Goal: Transaction & Acquisition: Purchase product/service

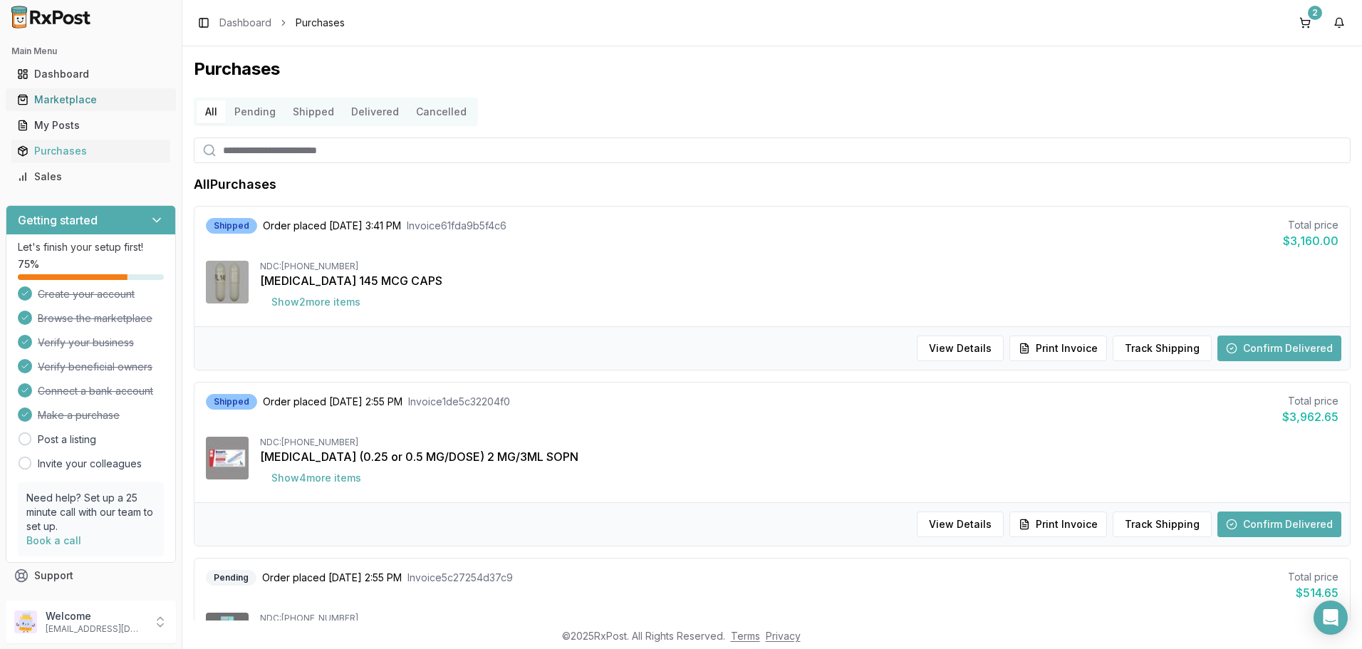
click at [81, 100] on div "Marketplace" at bounding box center [90, 100] width 147 height 14
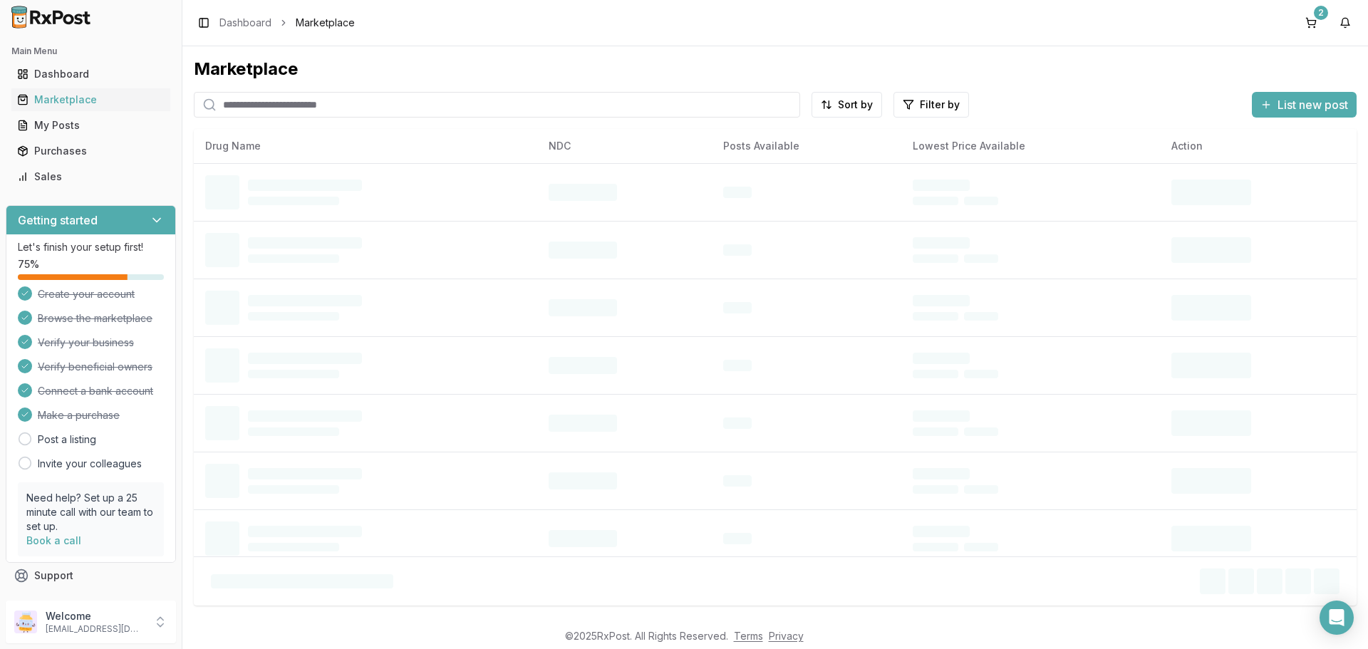
click at [341, 112] on input "search" at bounding box center [497, 105] width 606 height 26
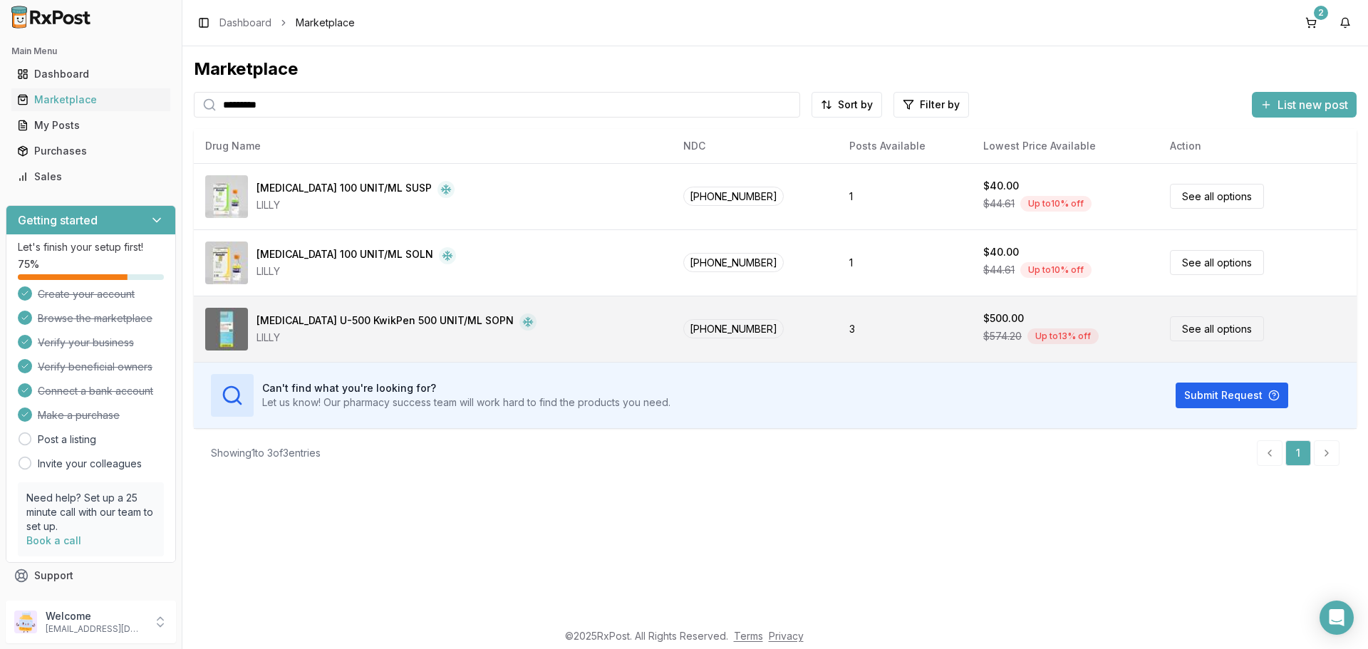
type input "*********"
click at [1191, 329] on link "See all options" at bounding box center [1217, 328] width 94 height 25
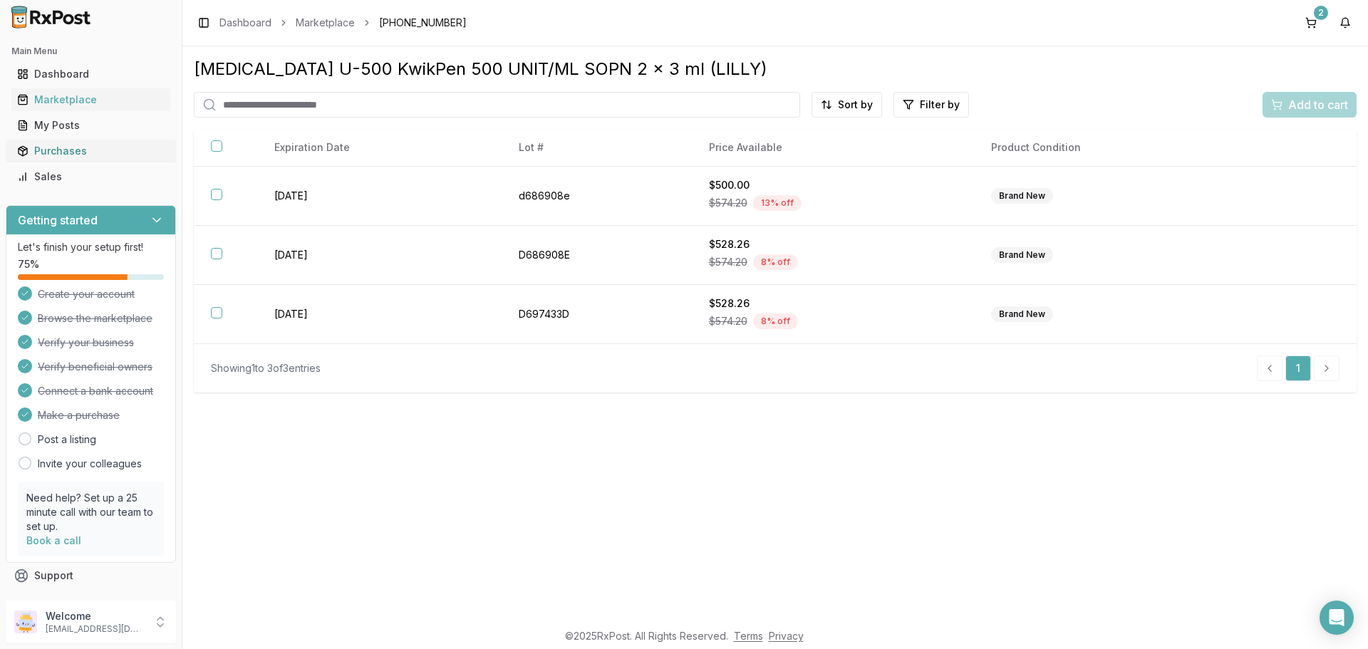
click at [76, 147] on div "Purchases" at bounding box center [90, 151] width 147 height 14
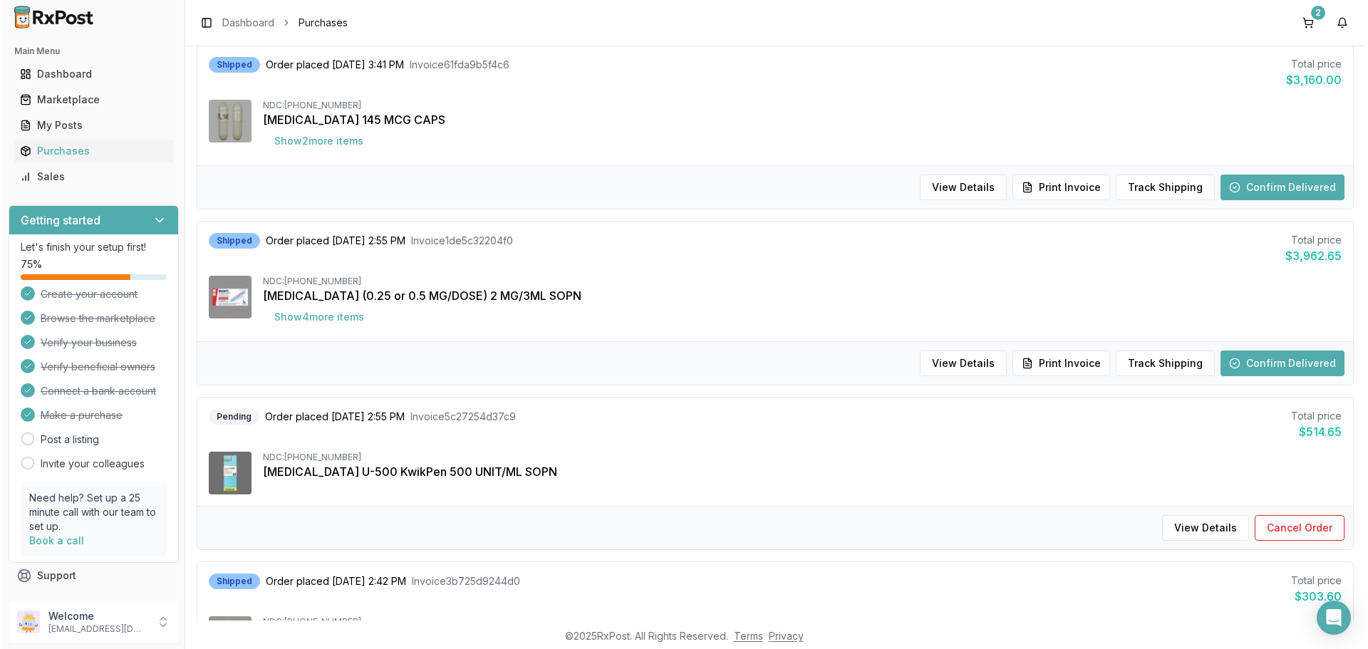
scroll to position [142, 0]
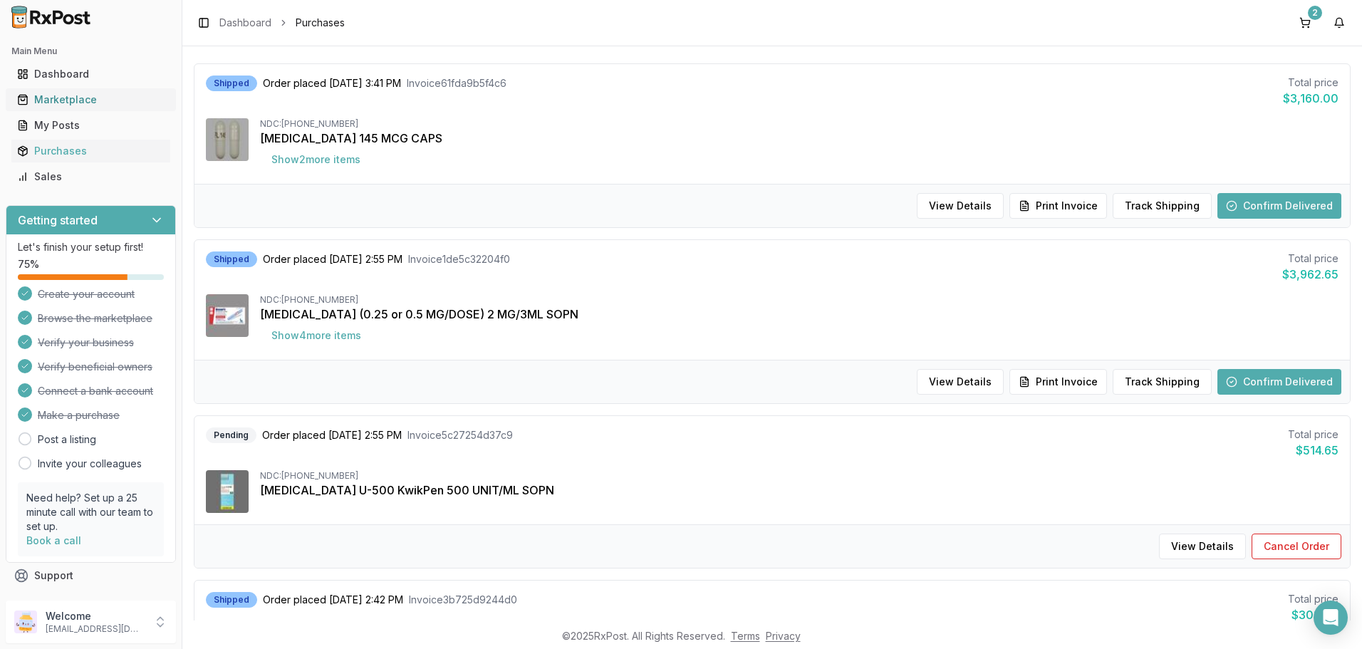
click at [76, 102] on div "Marketplace" at bounding box center [90, 100] width 147 height 14
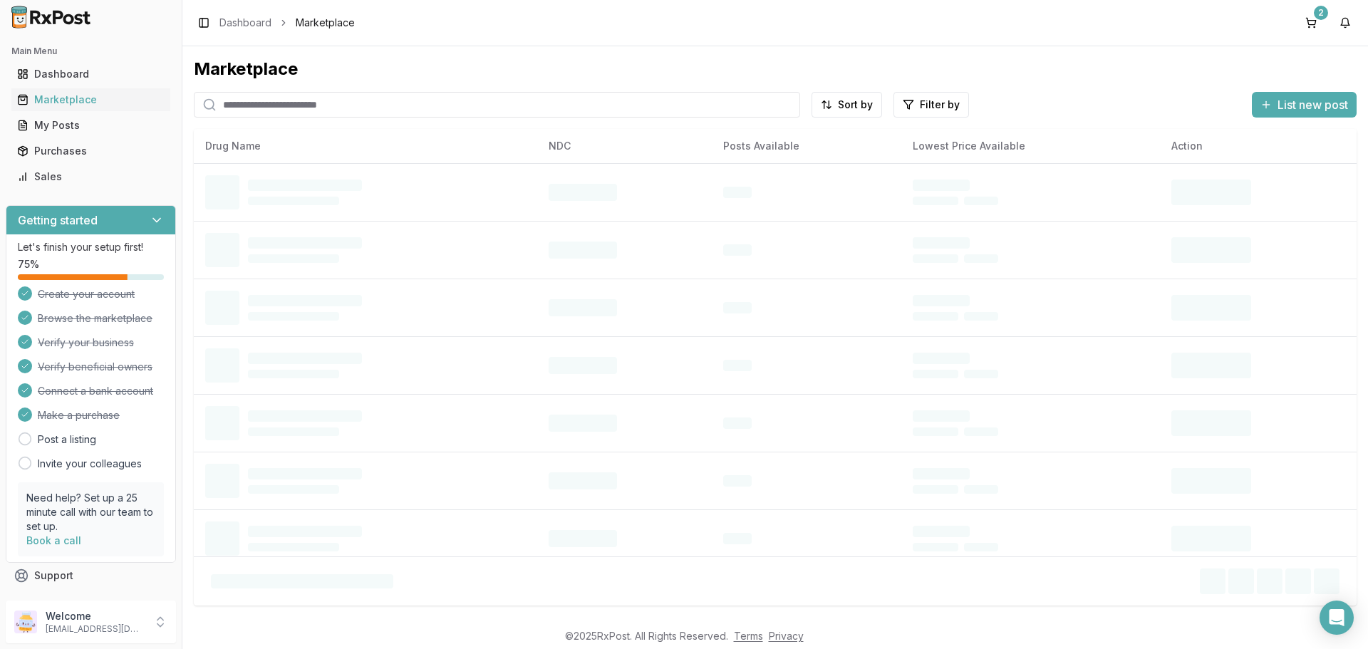
click at [268, 109] on input "search" at bounding box center [497, 105] width 606 height 26
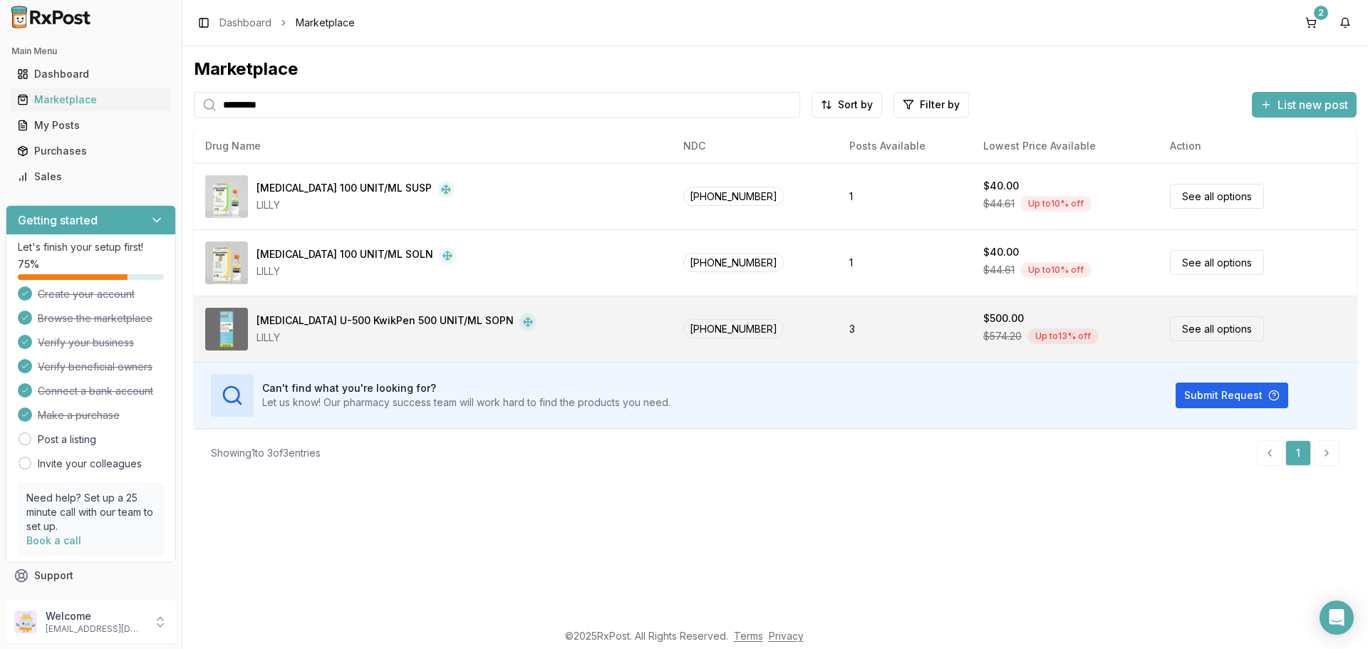
type input "*********"
click at [1191, 332] on link "See all options" at bounding box center [1217, 328] width 94 height 25
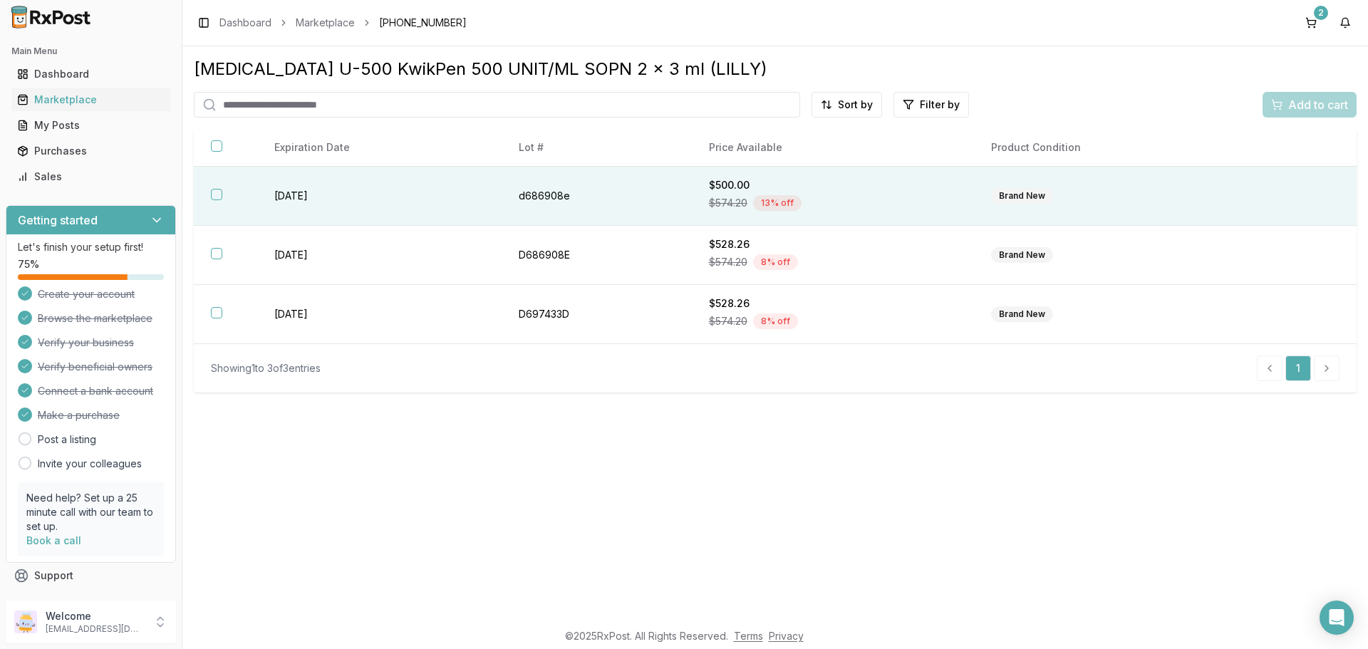
click at [217, 195] on button "button" at bounding box center [216, 194] width 11 height 11
click at [1300, 108] on span "Add to cart" at bounding box center [1318, 104] width 60 height 17
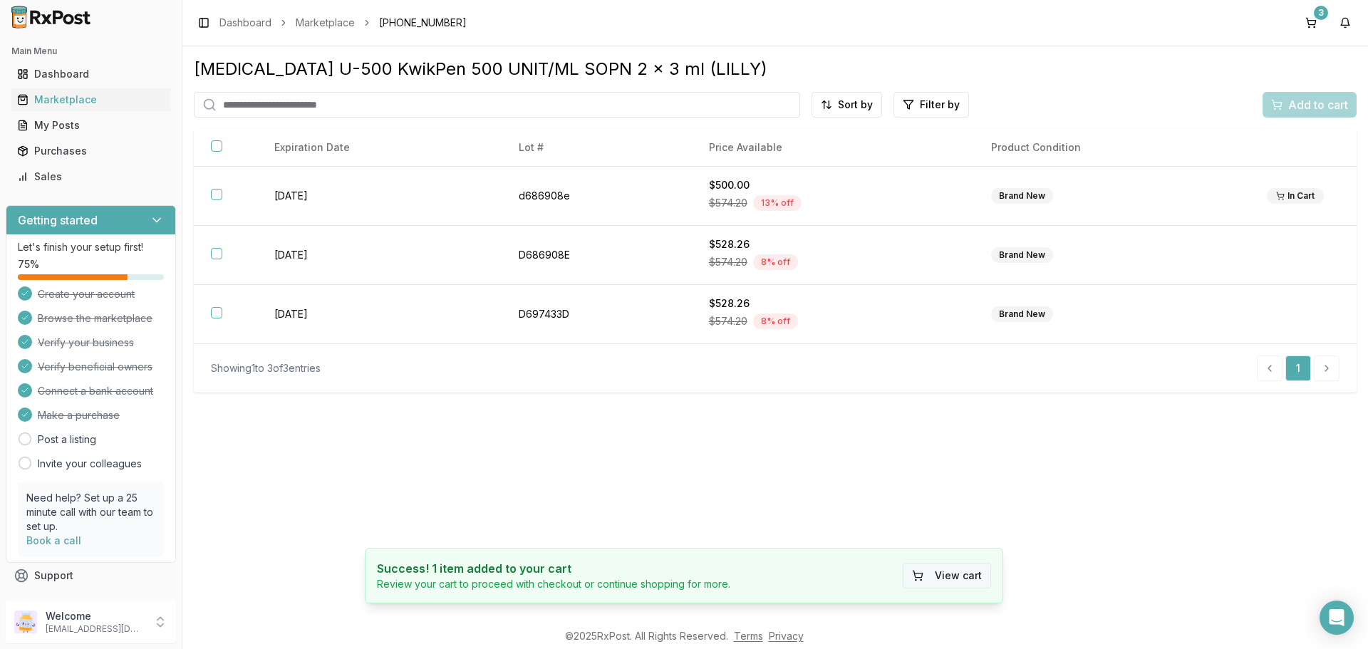
click at [968, 580] on button "View cart" at bounding box center [947, 576] width 88 height 26
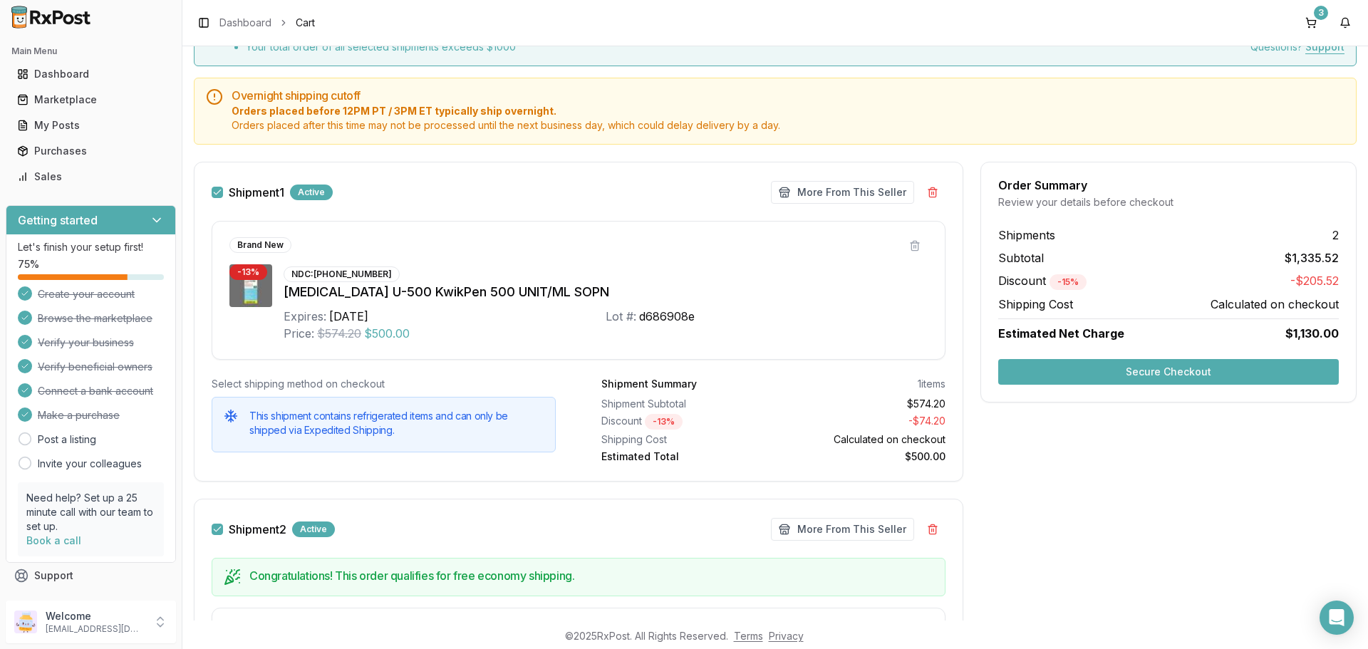
scroll to position [71, 0]
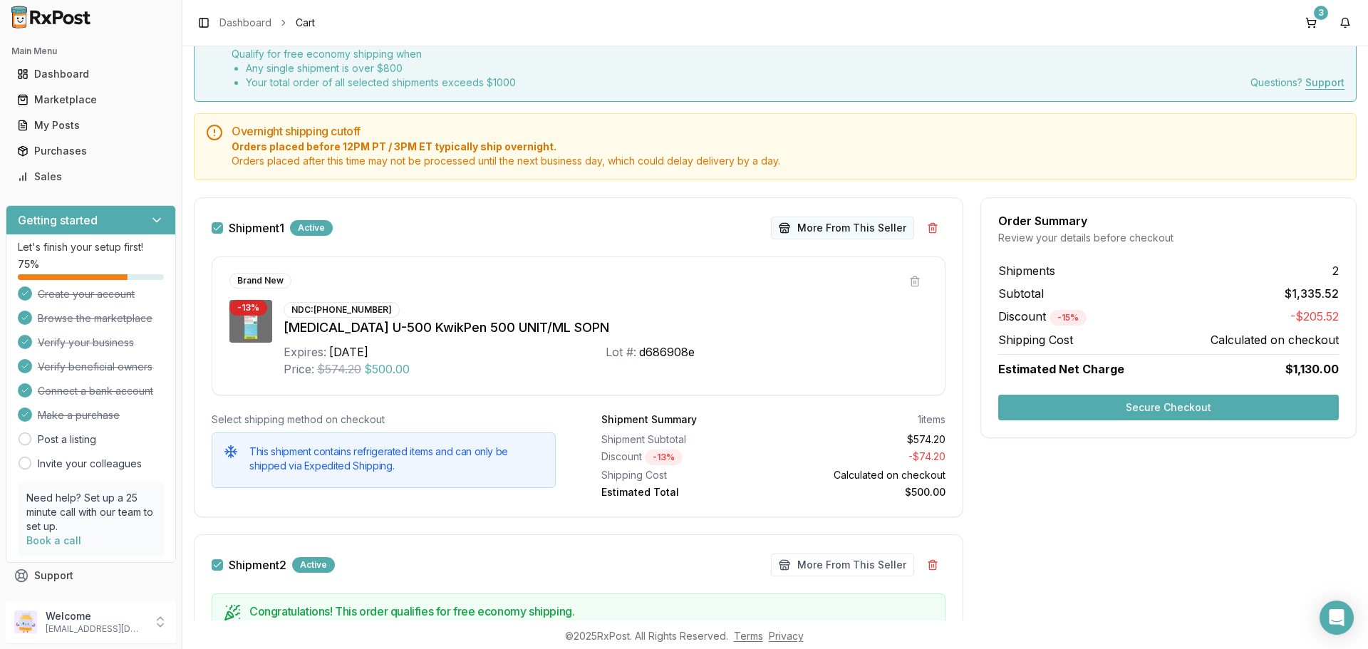
click at [851, 233] on button "More From This Seller" at bounding box center [842, 228] width 143 height 23
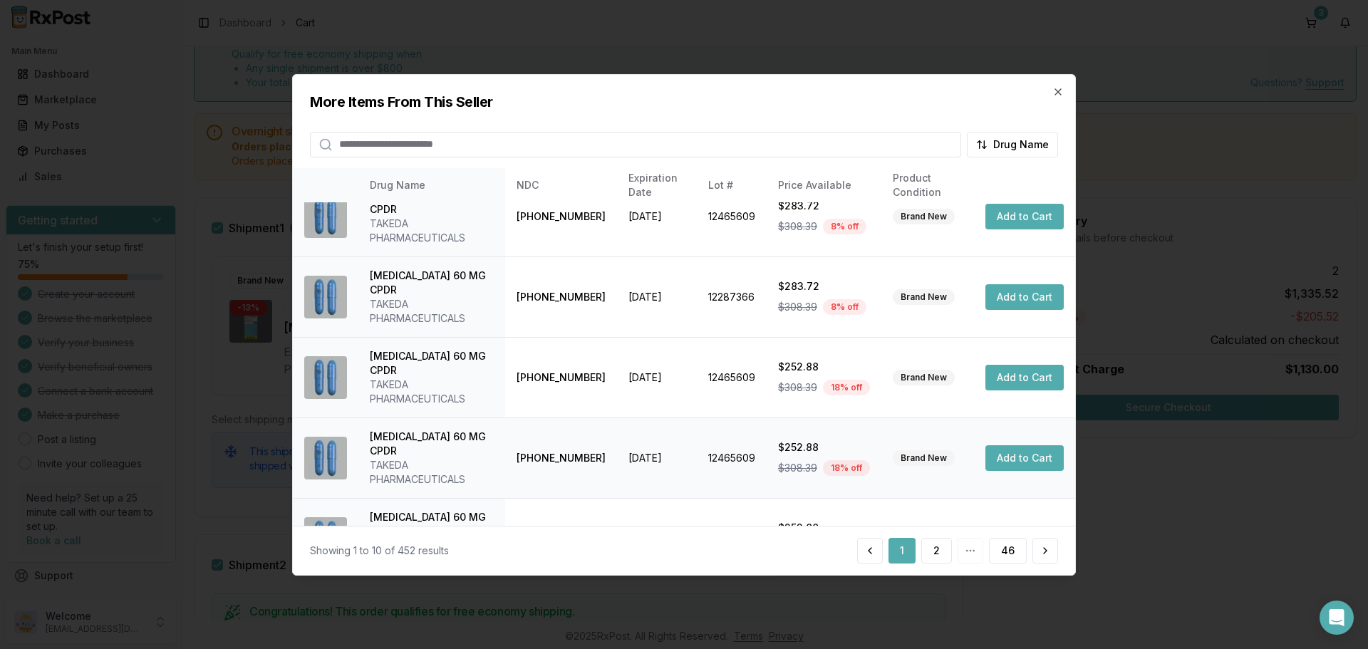
scroll to position [339, 0]
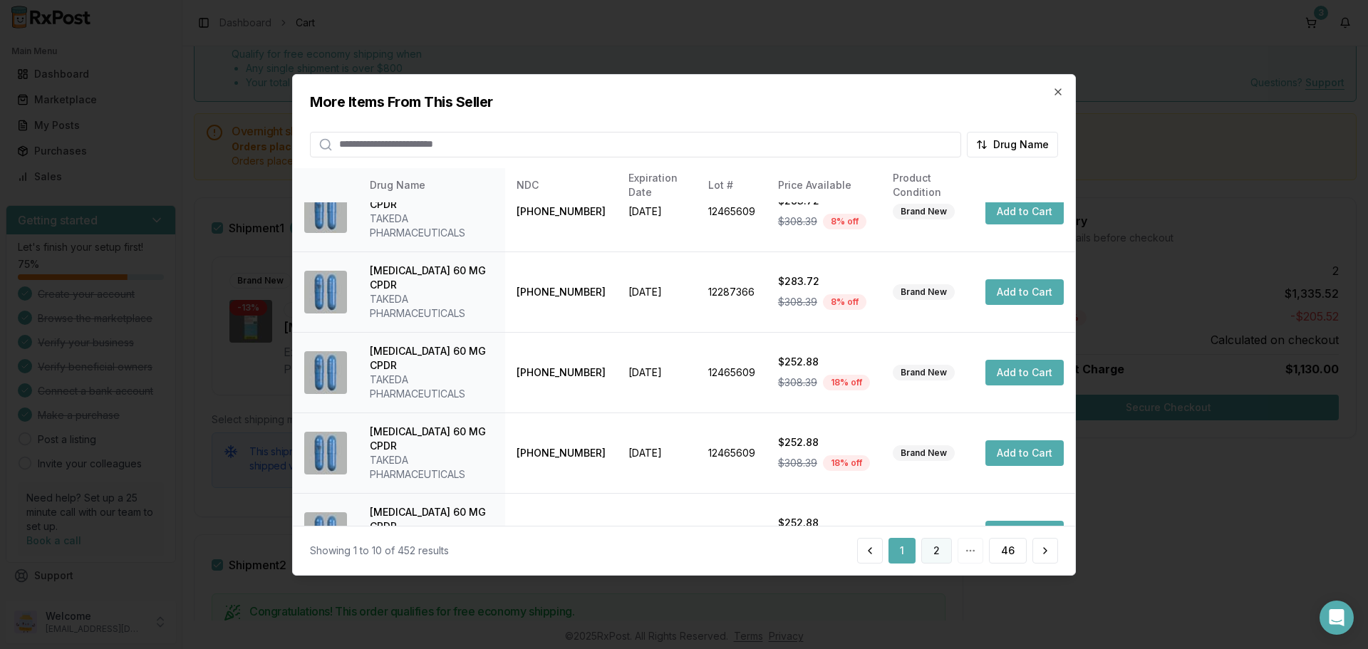
click at [943, 555] on button "2" at bounding box center [936, 551] width 31 height 26
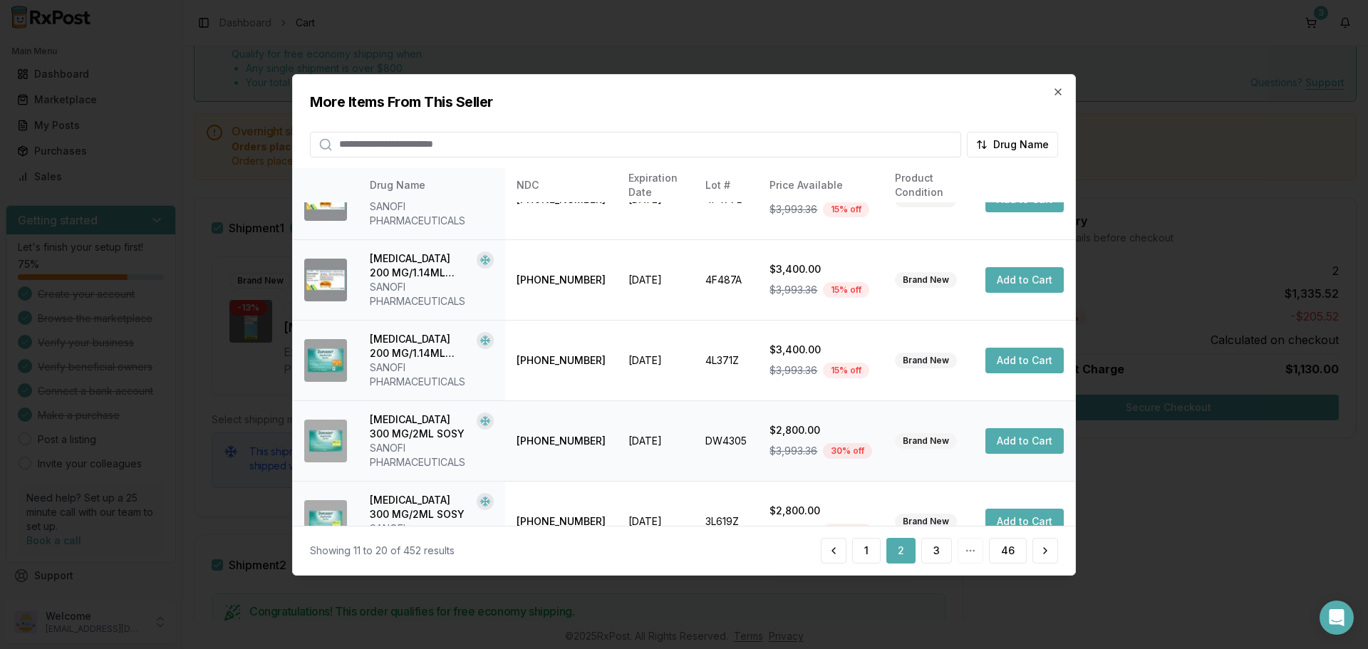
scroll to position [482, 0]
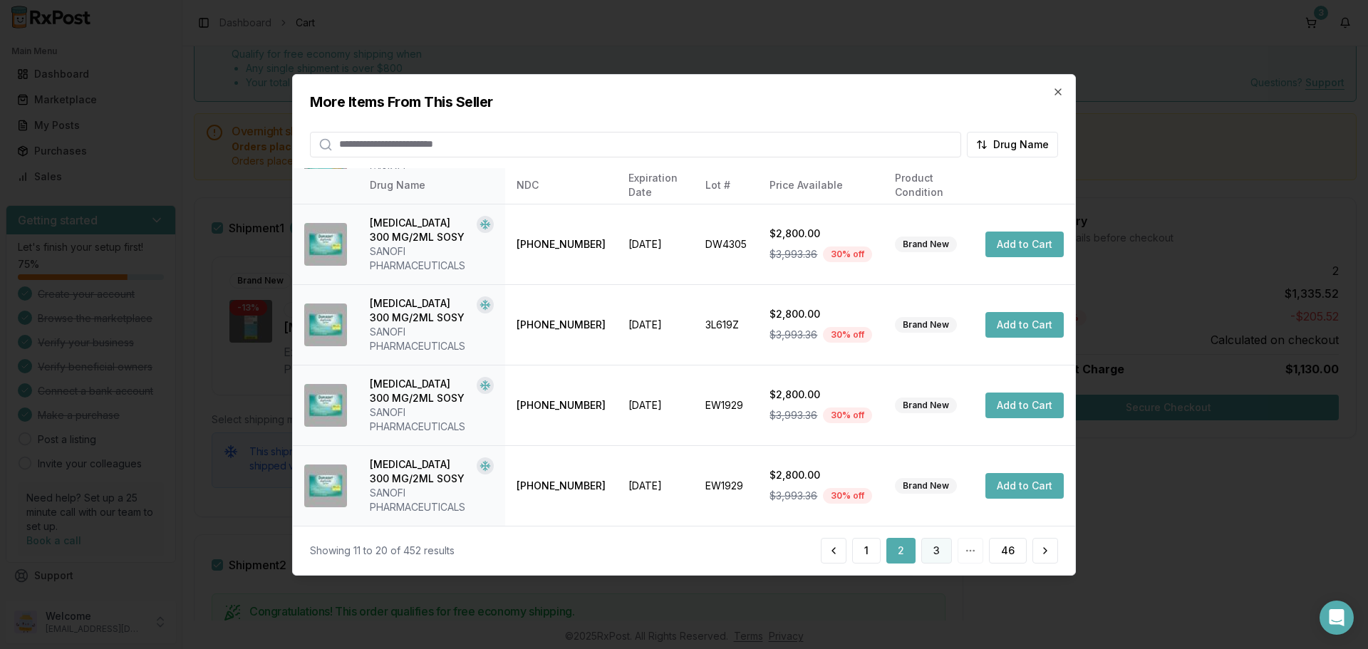
click at [928, 553] on button "3" at bounding box center [936, 551] width 31 height 26
click at [940, 551] on button "4" at bounding box center [936, 551] width 31 height 26
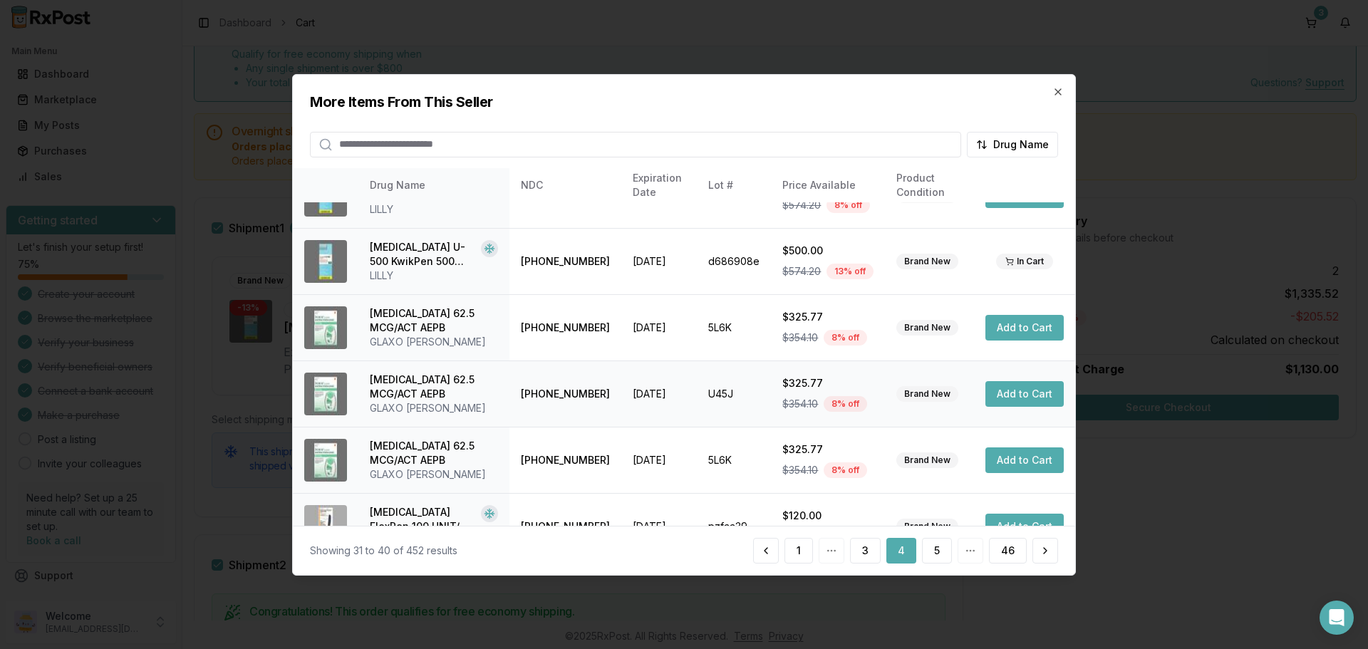
scroll to position [339, 0]
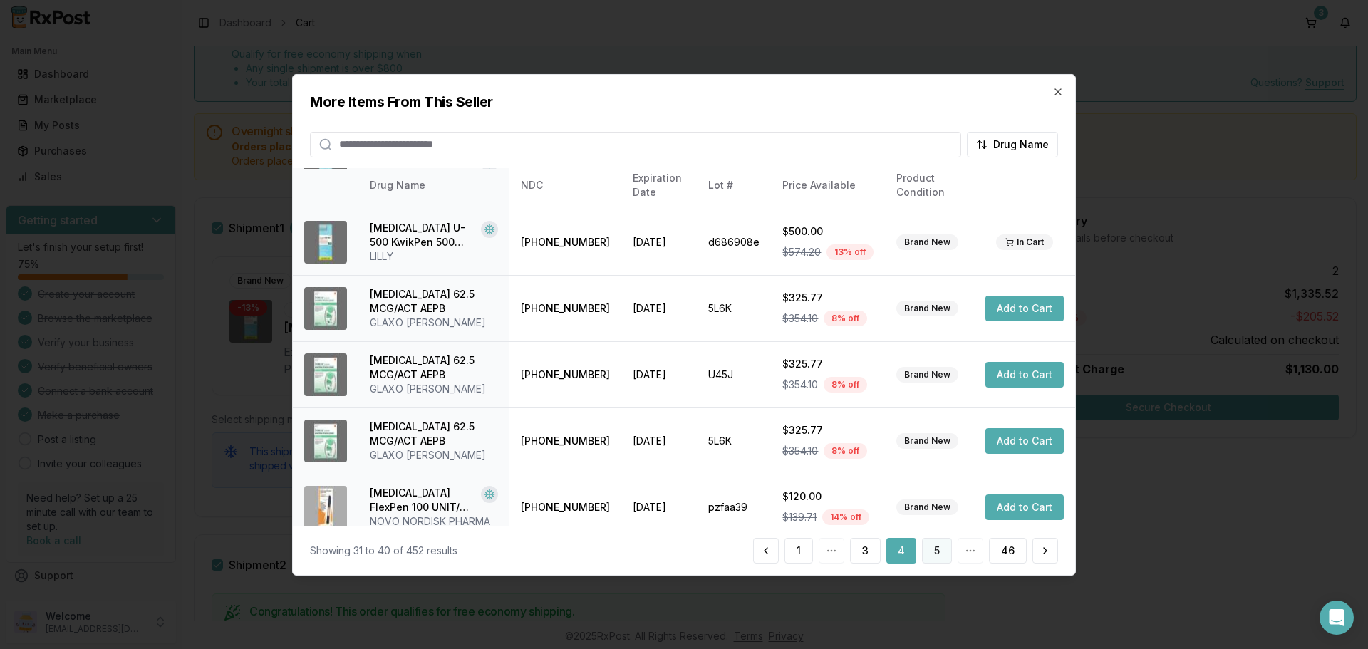
click at [935, 551] on button "5" at bounding box center [937, 551] width 30 height 26
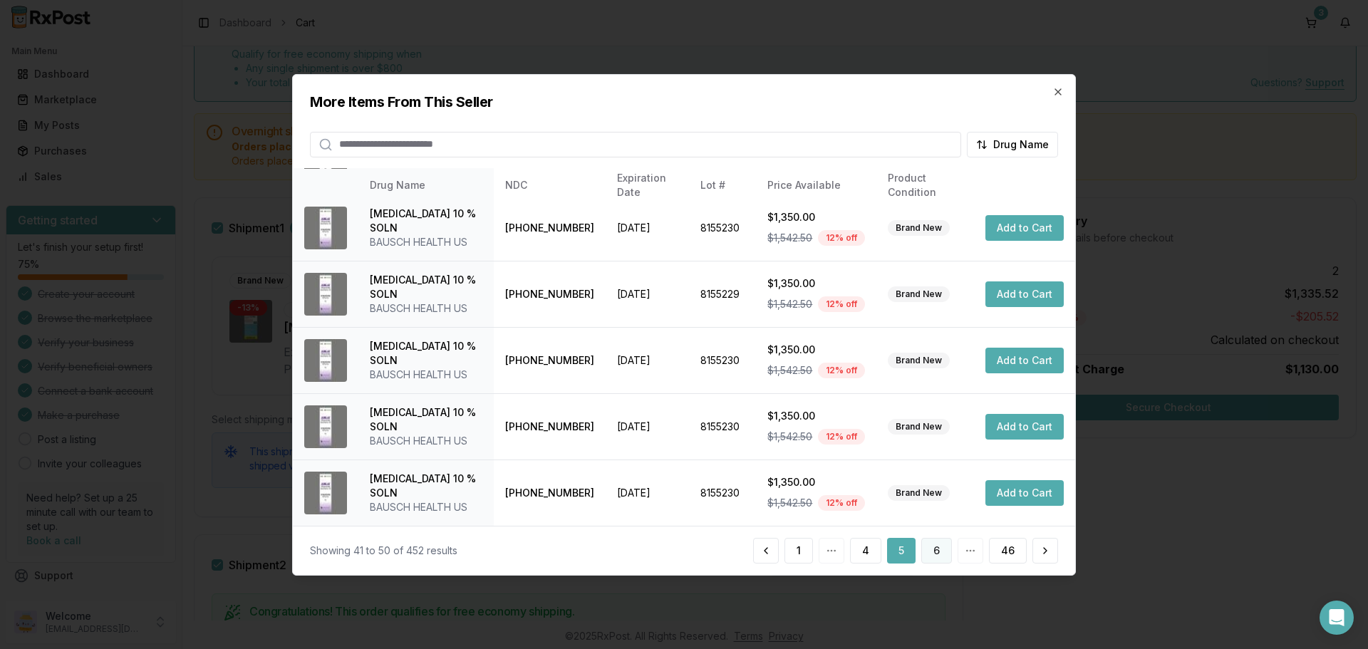
click at [947, 551] on button "6" at bounding box center [936, 551] width 31 height 26
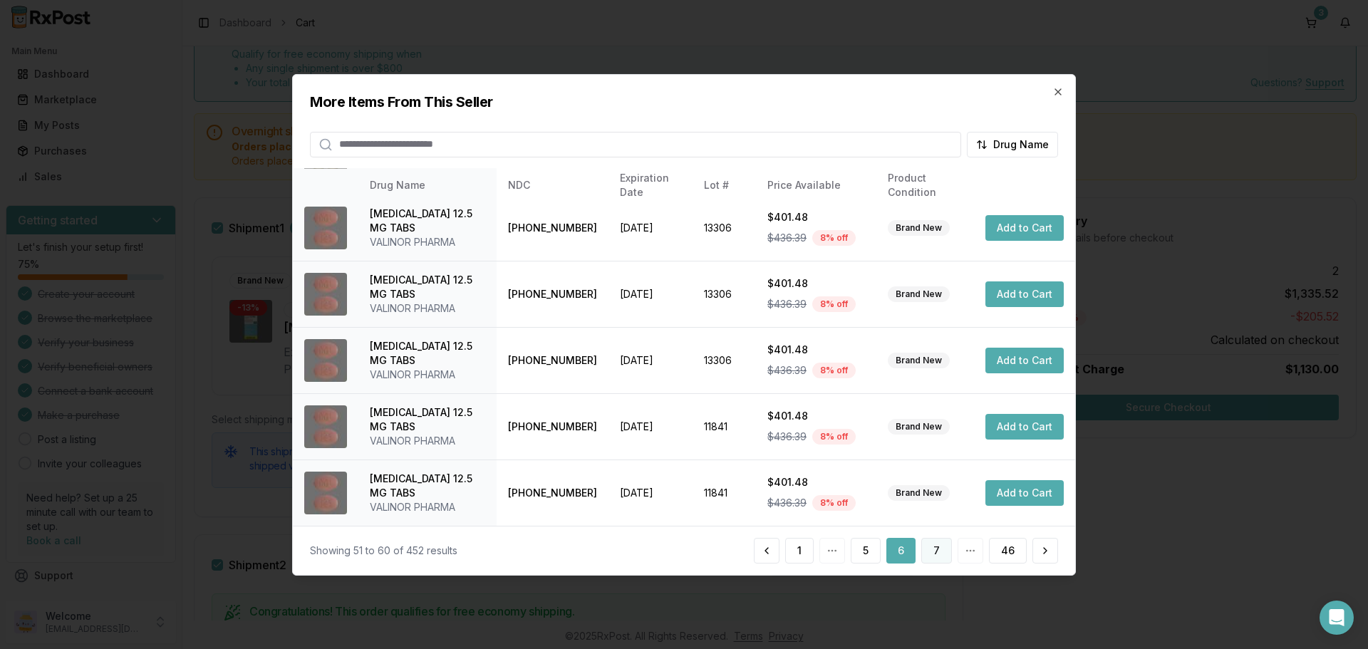
click at [939, 553] on button "7" at bounding box center [936, 551] width 31 height 26
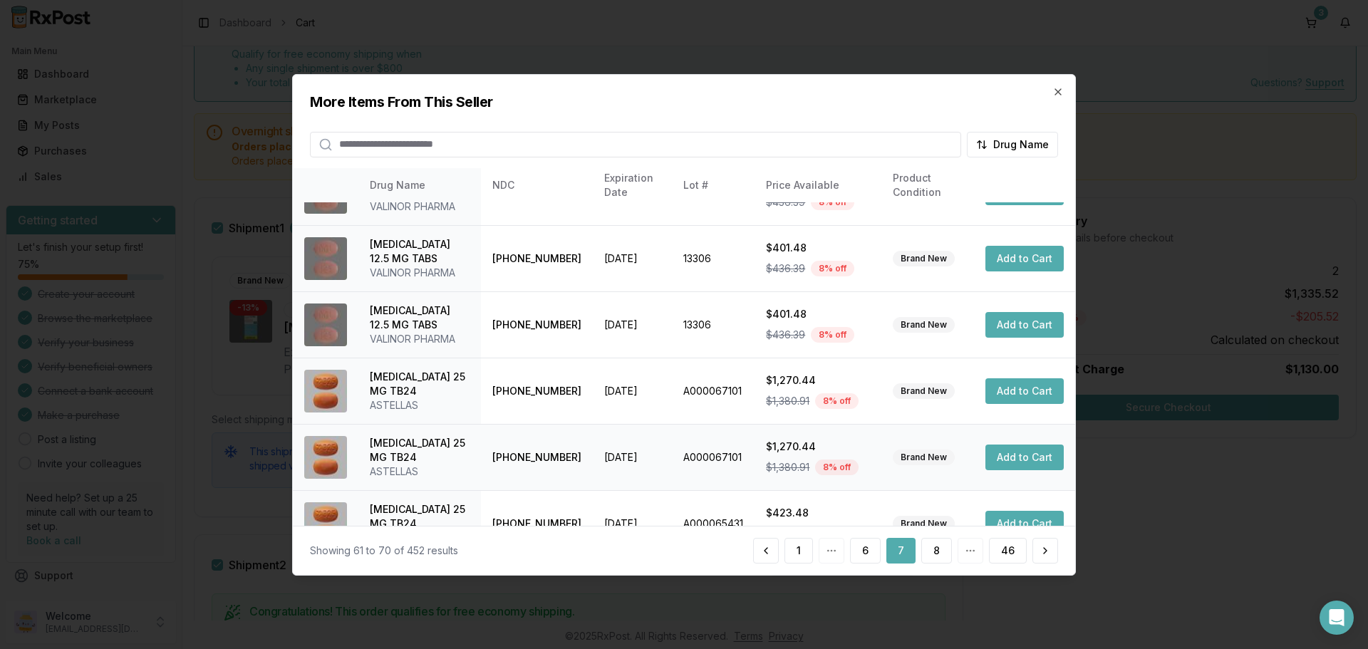
scroll to position [353, 0]
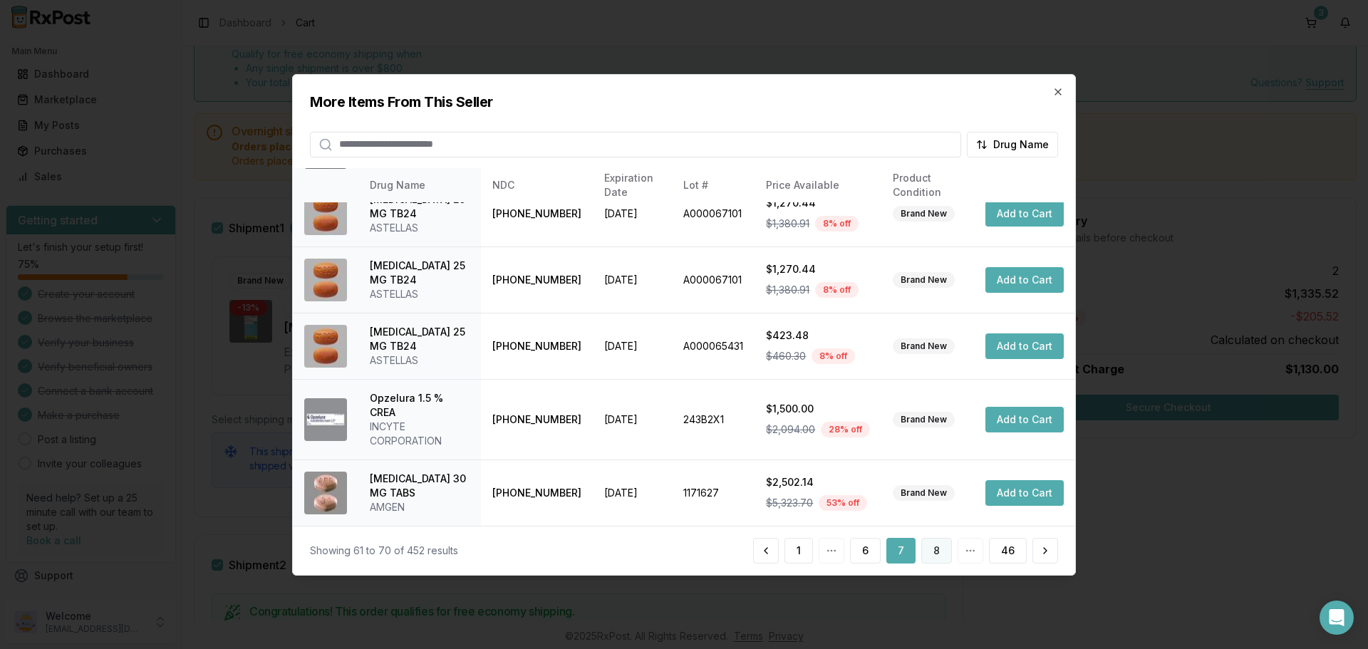
click at [939, 555] on button "8" at bounding box center [936, 551] width 31 height 26
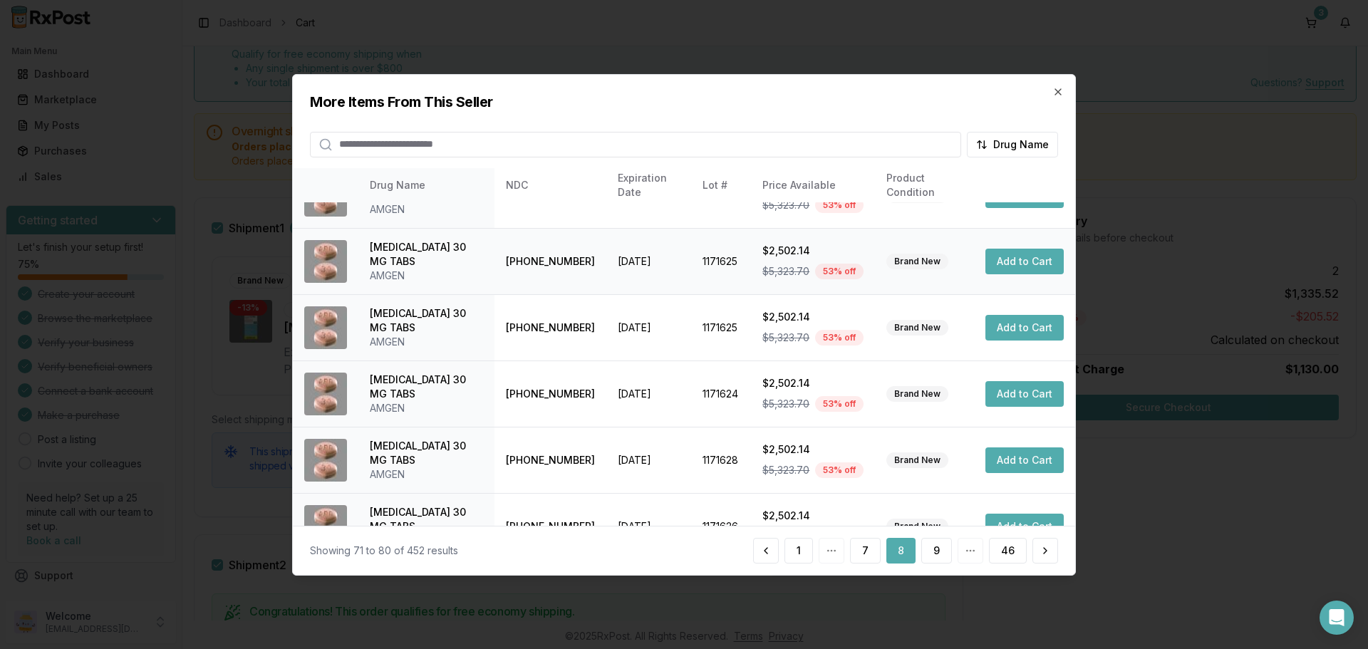
scroll to position [339, 0]
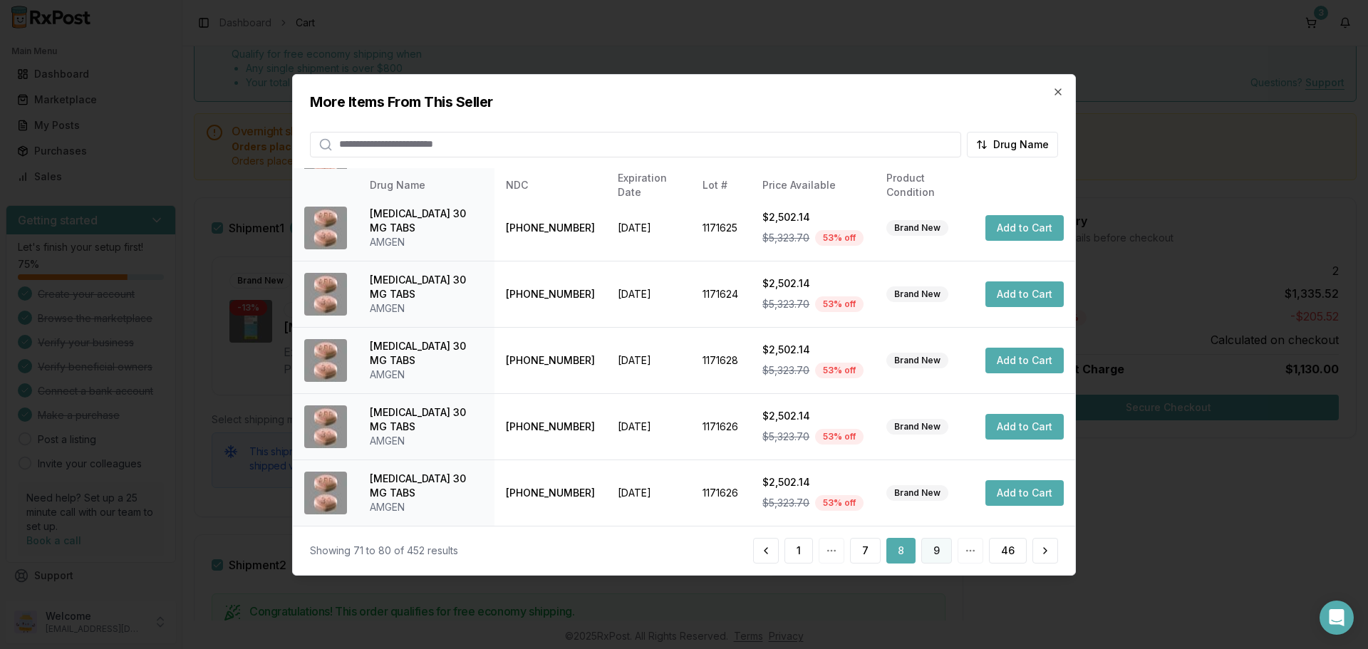
click at [940, 553] on button "9" at bounding box center [936, 551] width 31 height 26
click at [933, 556] on button "10" at bounding box center [934, 551] width 35 height 26
click at [936, 551] on button "11" at bounding box center [935, 551] width 33 height 26
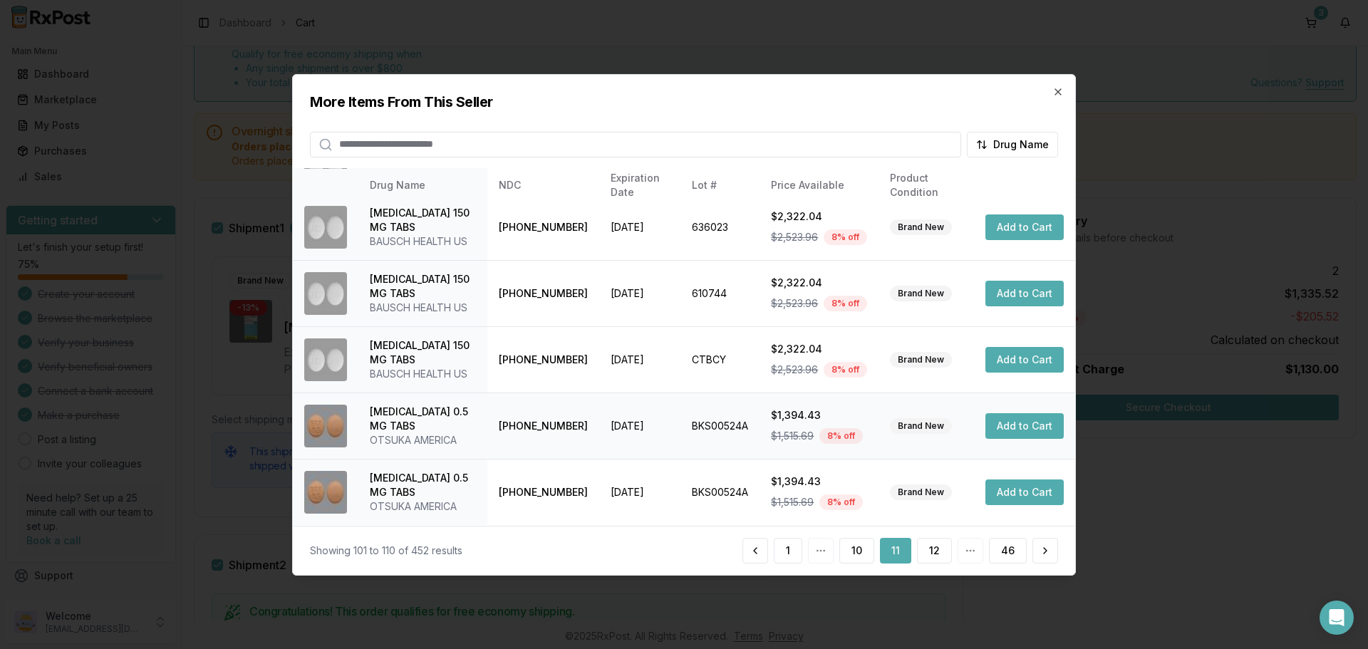
scroll to position [410, 0]
click at [944, 555] on button "12" at bounding box center [934, 551] width 35 height 26
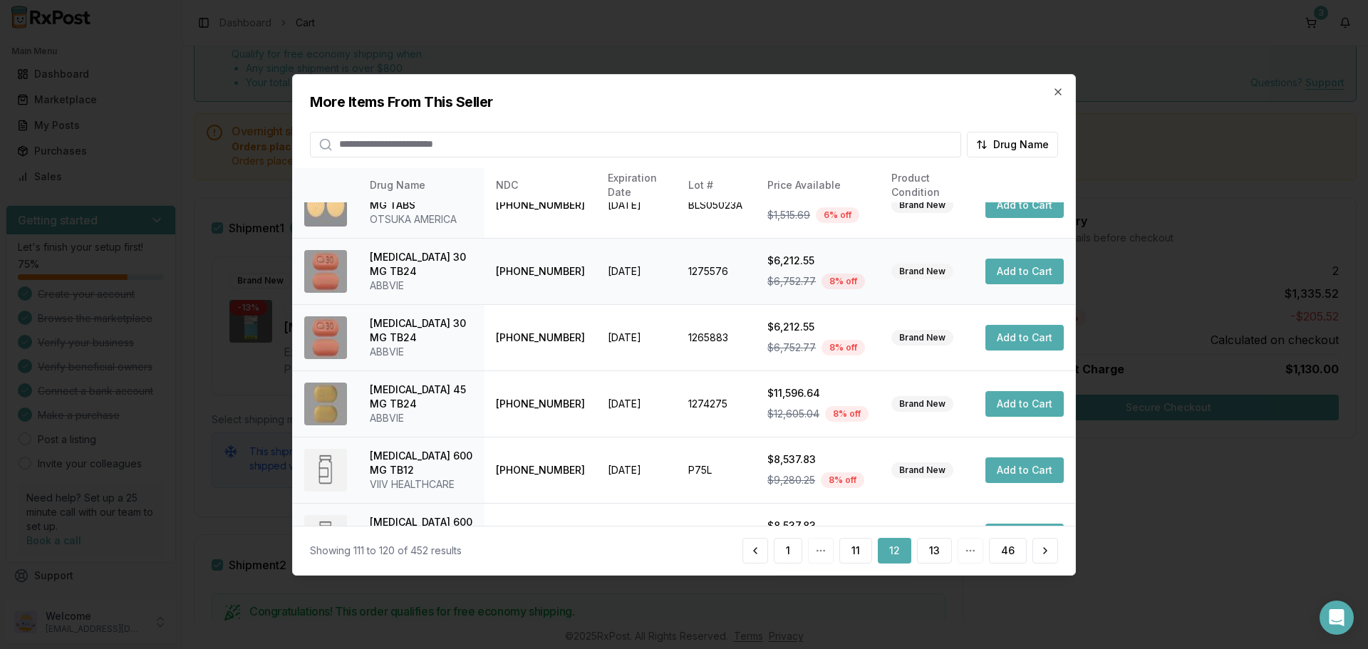
scroll to position [339, 0]
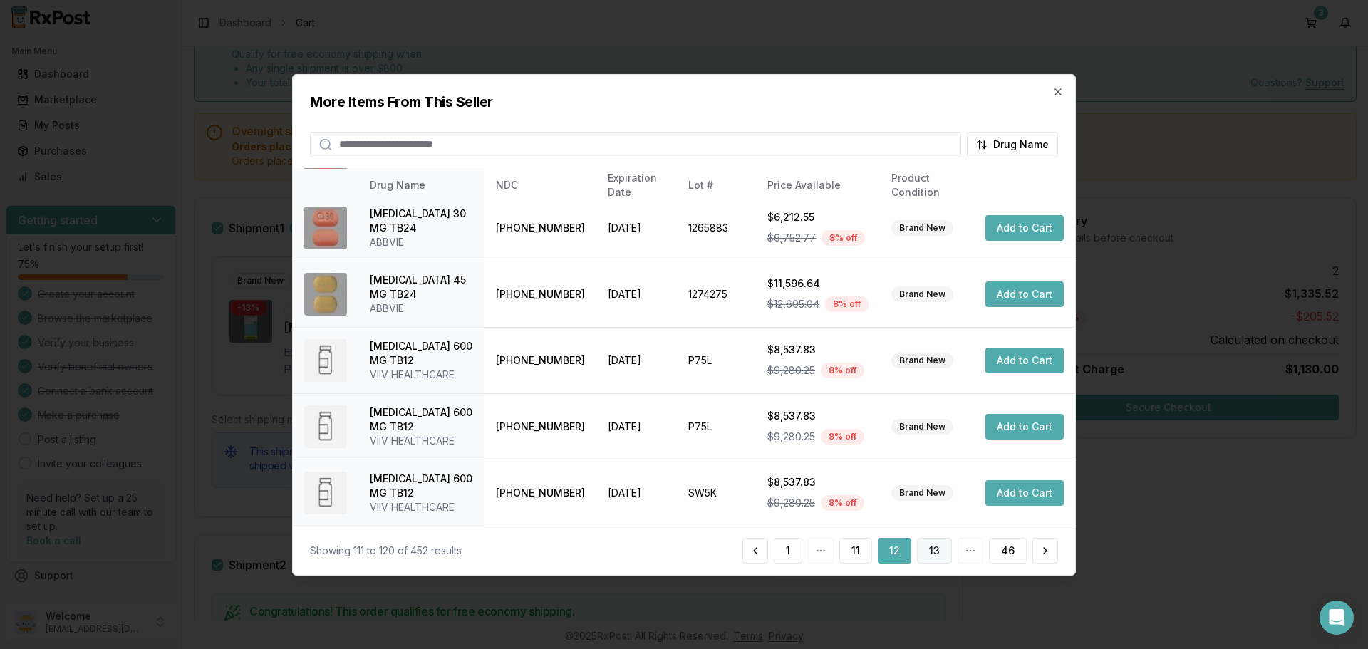
click at [931, 549] on button "13" at bounding box center [934, 551] width 35 height 26
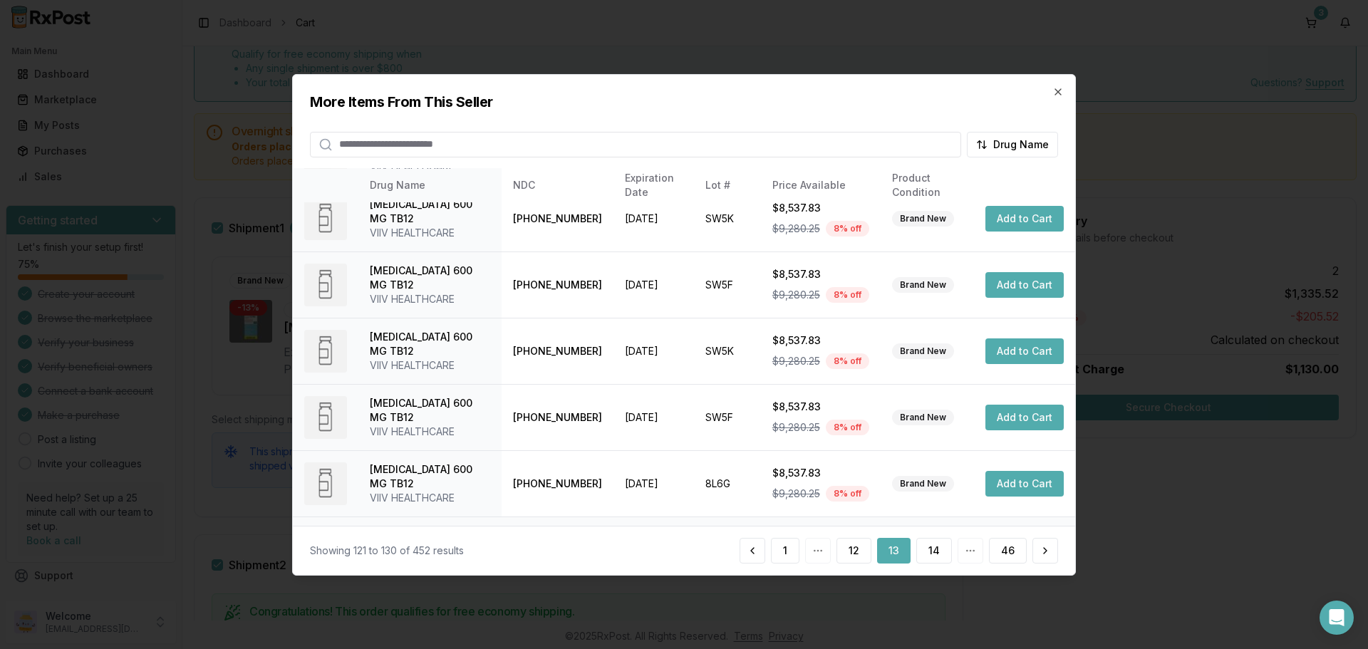
scroll to position [368, 0]
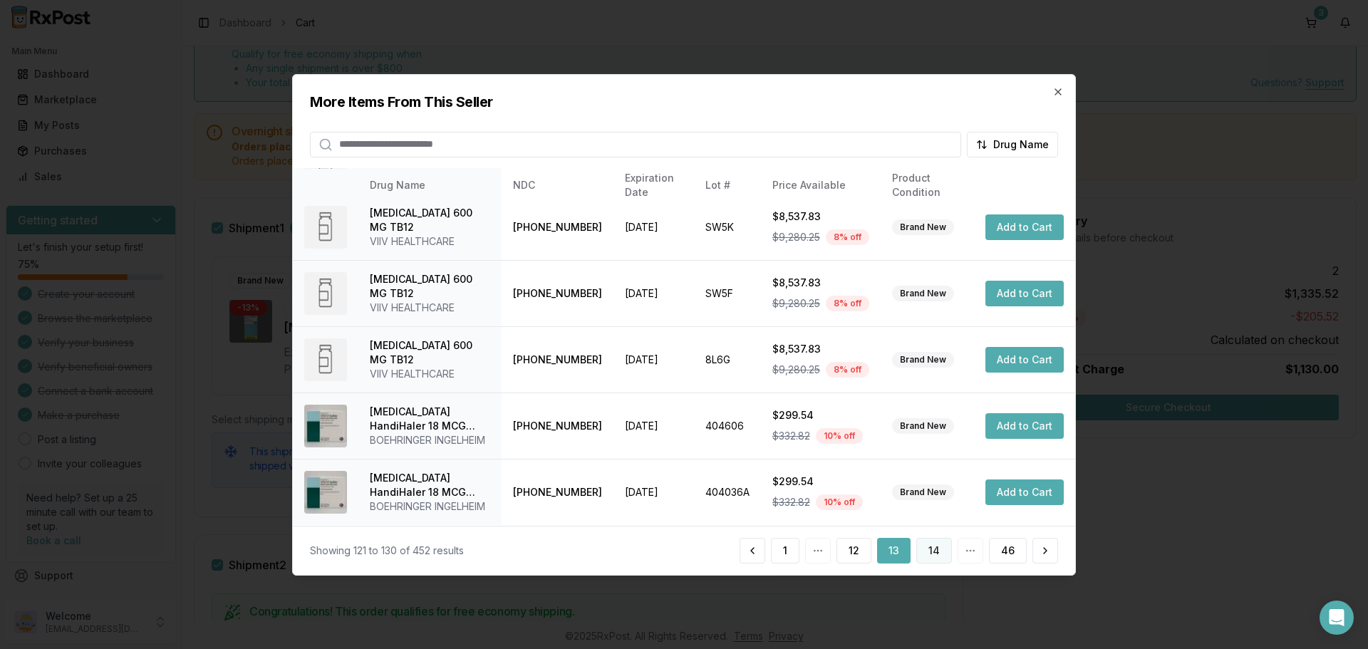
click at [939, 548] on button "14" at bounding box center [934, 551] width 36 height 26
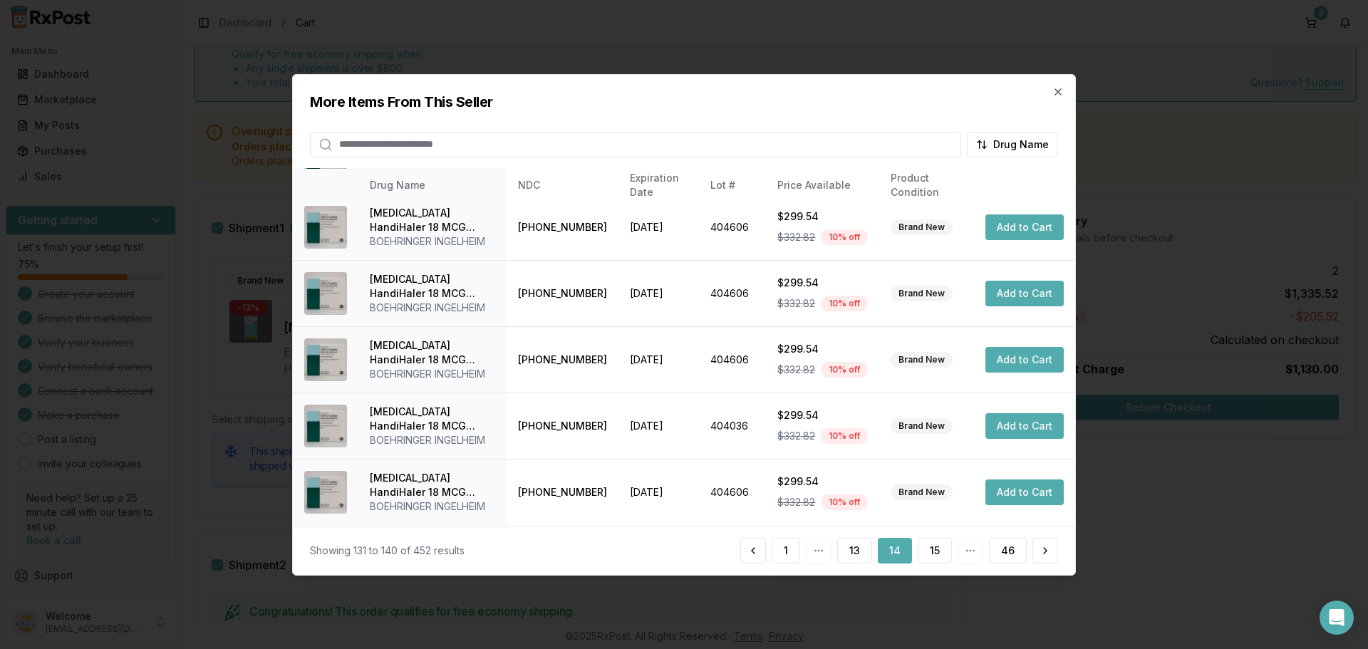
scroll to position [482, 0]
click at [935, 554] on button "15" at bounding box center [935, 551] width 34 height 26
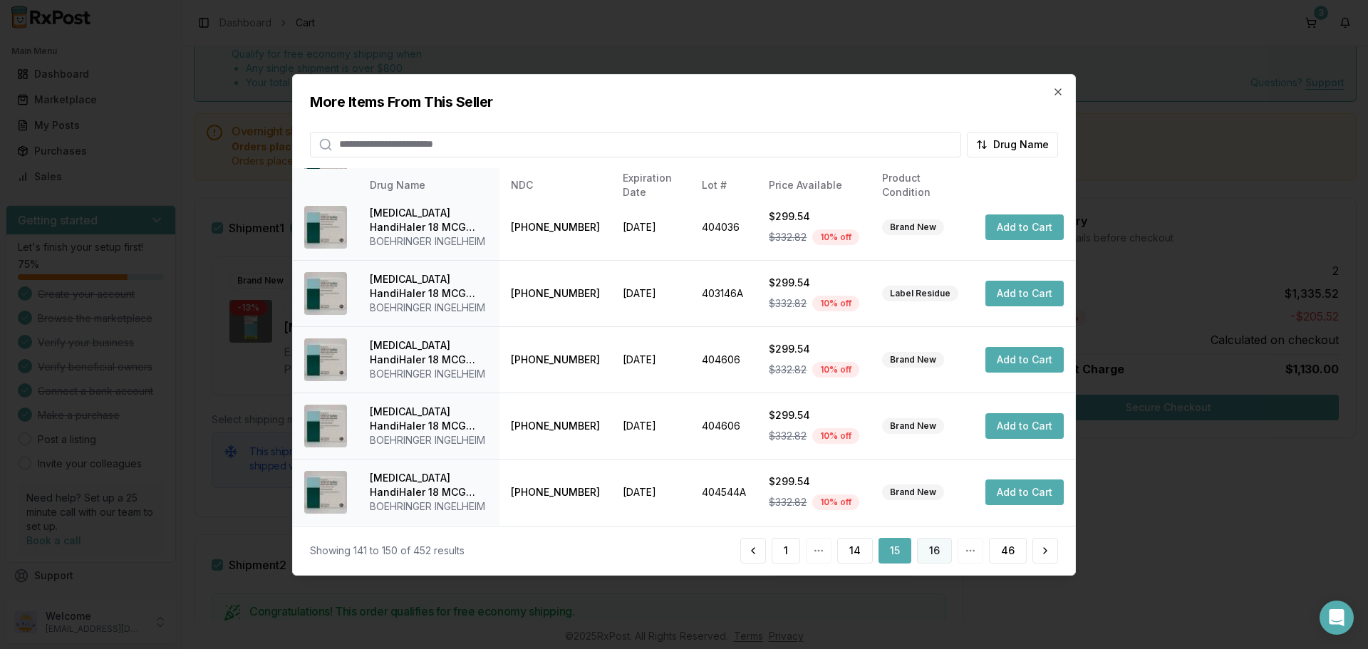
click at [926, 553] on button "16" at bounding box center [934, 551] width 35 height 26
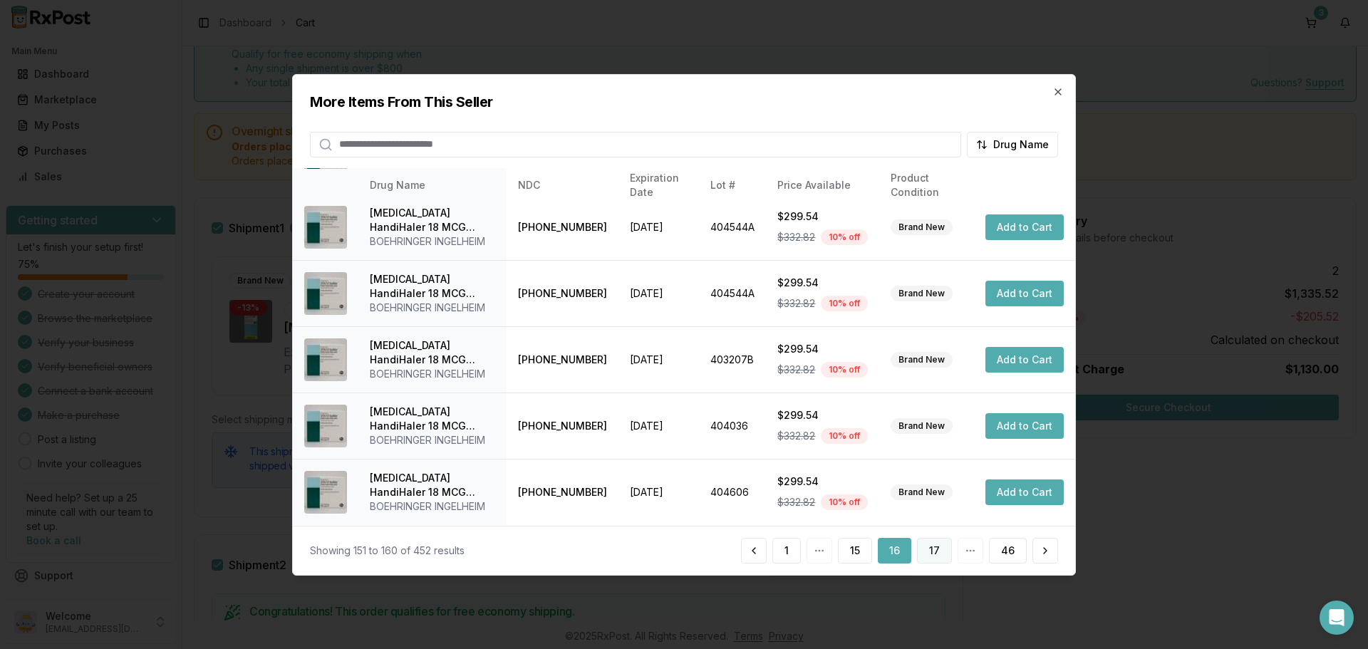
click at [938, 561] on button "17" at bounding box center [934, 551] width 35 height 26
click at [928, 559] on button "18" at bounding box center [934, 551] width 35 height 26
click at [943, 546] on button "19" at bounding box center [934, 551] width 35 height 26
click at [929, 549] on button "20" at bounding box center [933, 551] width 37 height 26
click at [933, 560] on button "21" at bounding box center [934, 551] width 35 height 26
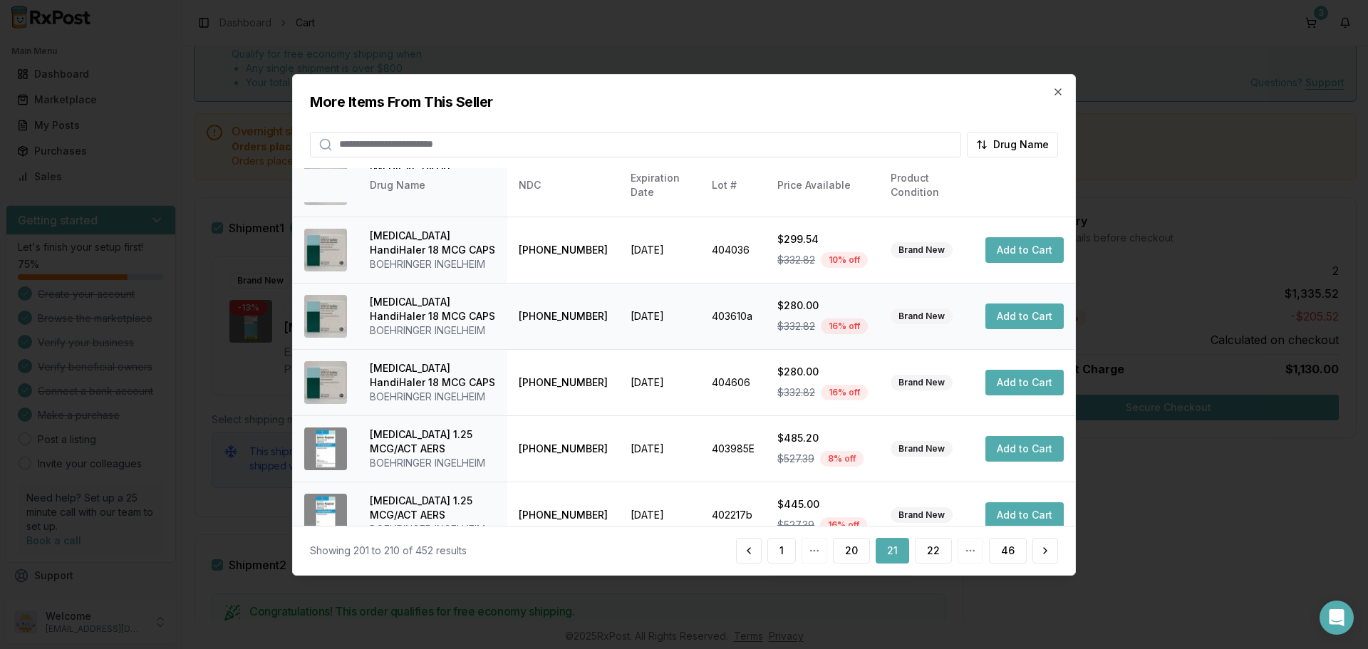
scroll to position [339, 0]
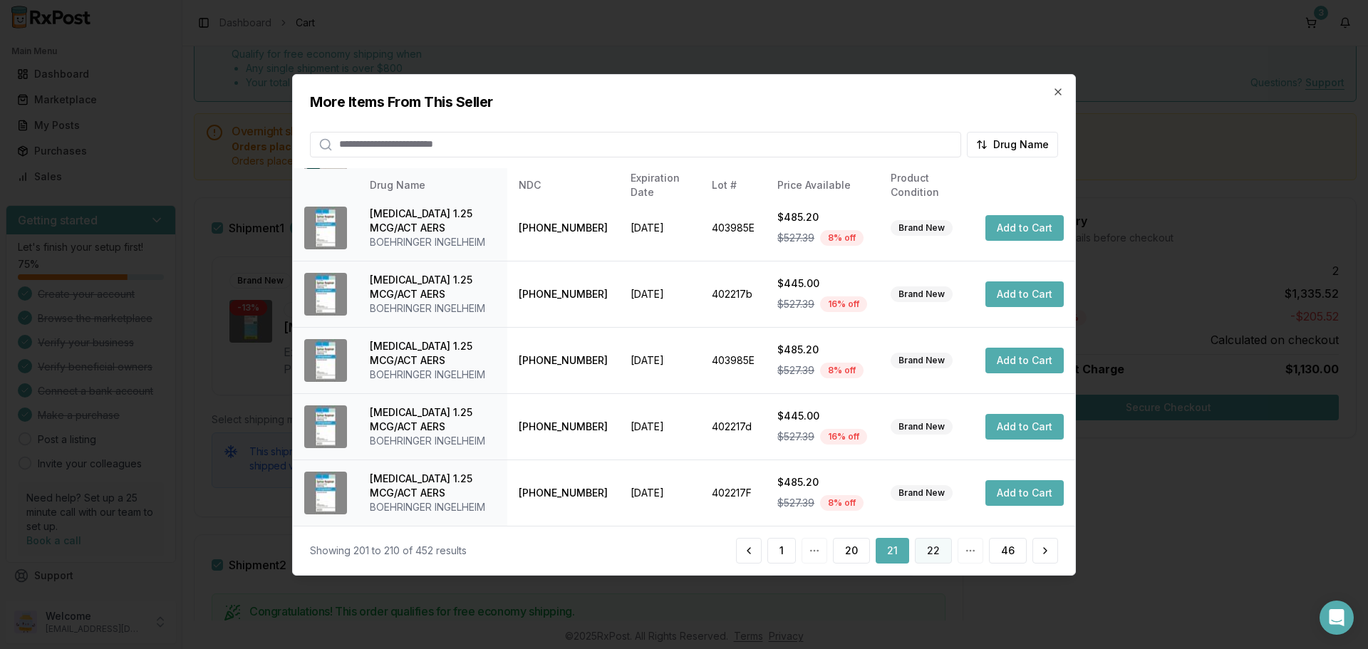
click at [945, 548] on button "22" at bounding box center [933, 551] width 37 height 26
click at [935, 554] on button "23" at bounding box center [933, 551] width 37 height 26
click at [932, 556] on button "24" at bounding box center [933, 551] width 38 height 26
click at [926, 550] on button "25" at bounding box center [934, 551] width 36 height 26
click at [945, 549] on button "26" at bounding box center [933, 551] width 37 height 26
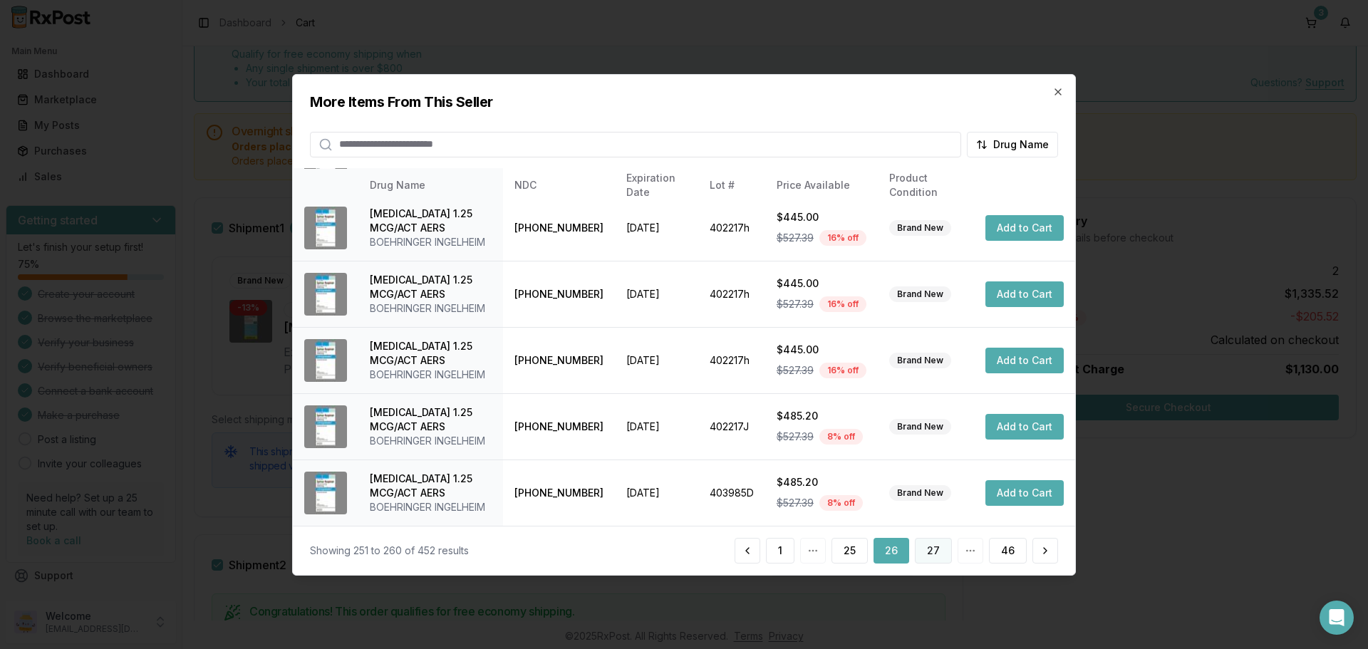
click at [928, 549] on button "27" at bounding box center [933, 551] width 37 height 26
click at [933, 553] on button "28" at bounding box center [933, 551] width 37 height 26
click at [934, 549] on button "29" at bounding box center [933, 551] width 37 height 26
click at [939, 551] on button "30" at bounding box center [933, 551] width 37 height 26
click at [940, 548] on button "31" at bounding box center [934, 551] width 35 height 26
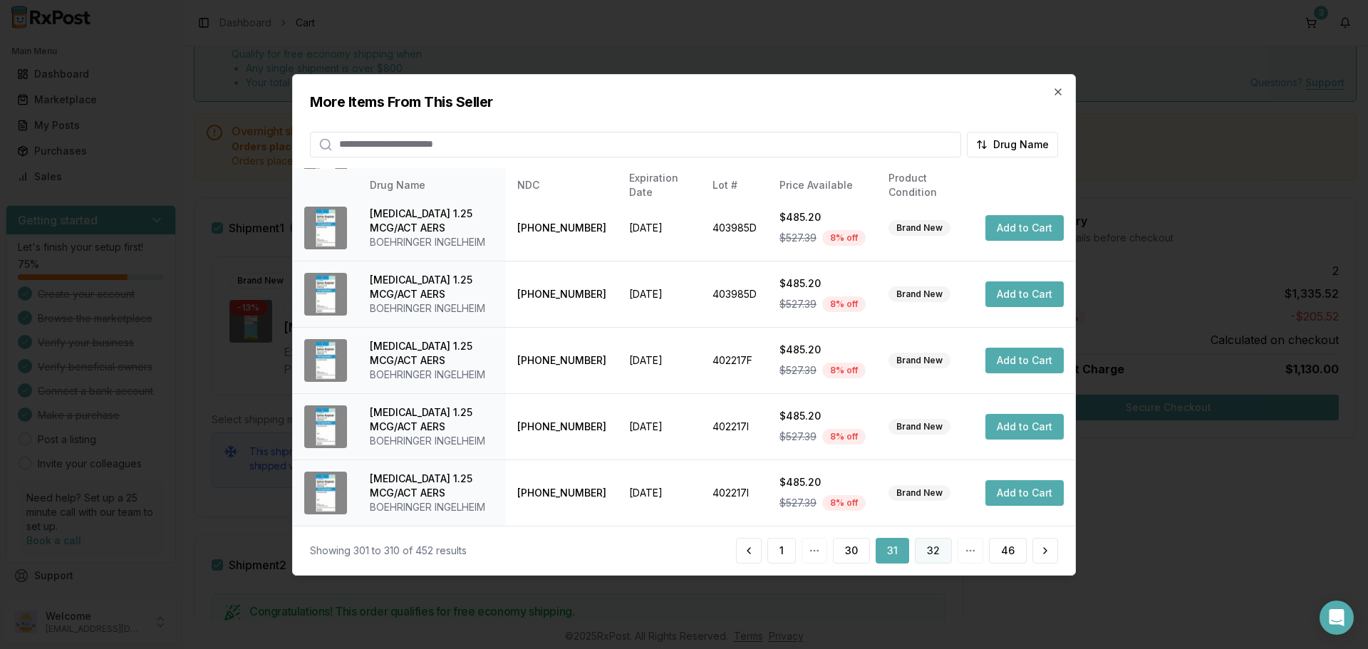
click at [935, 554] on button "32" at bounding box center [933, 551] width 37 height 26
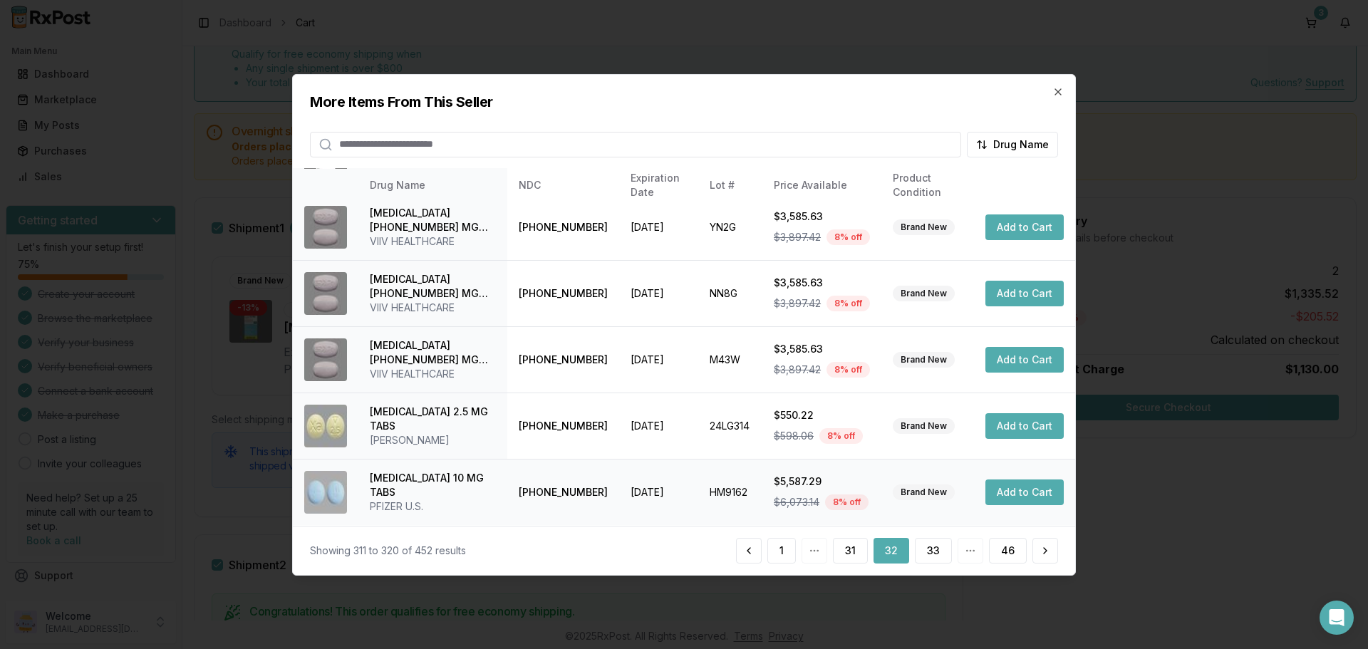
scroll to position [410, 0]
click at [928, 544] on button "33" at bounding box center [933, 551] width 37 height 26
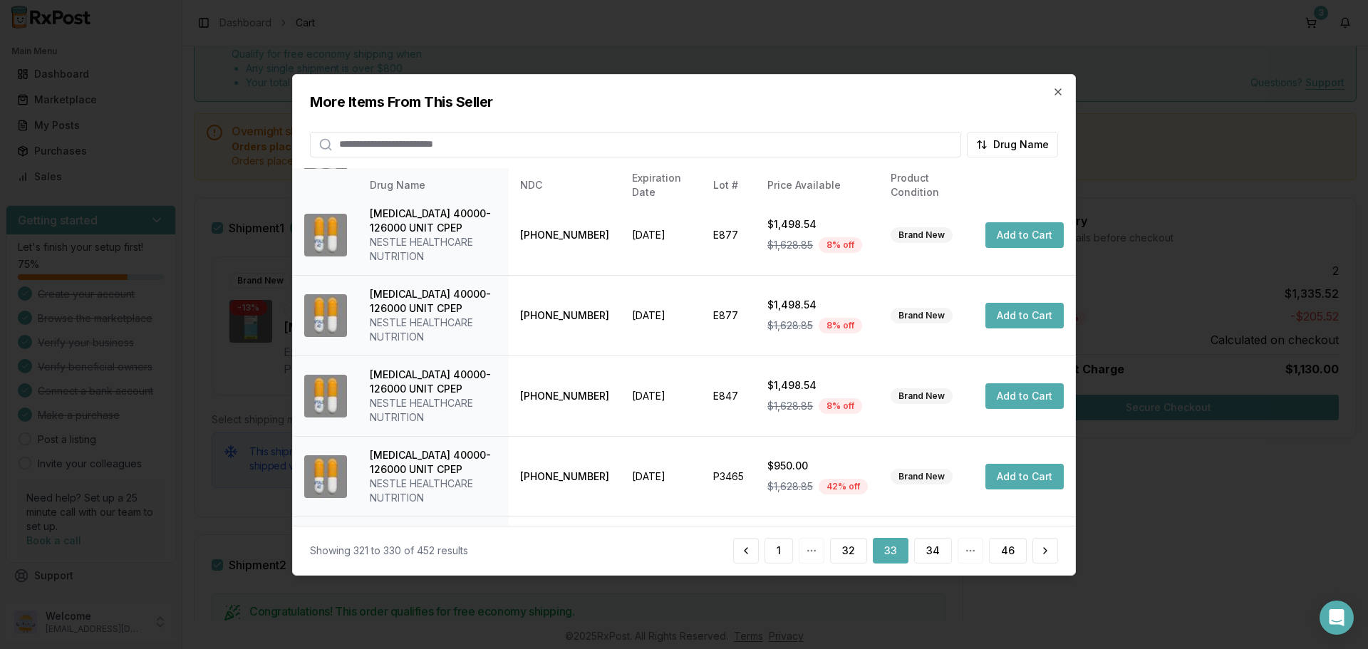
scroll to position [482, 0]
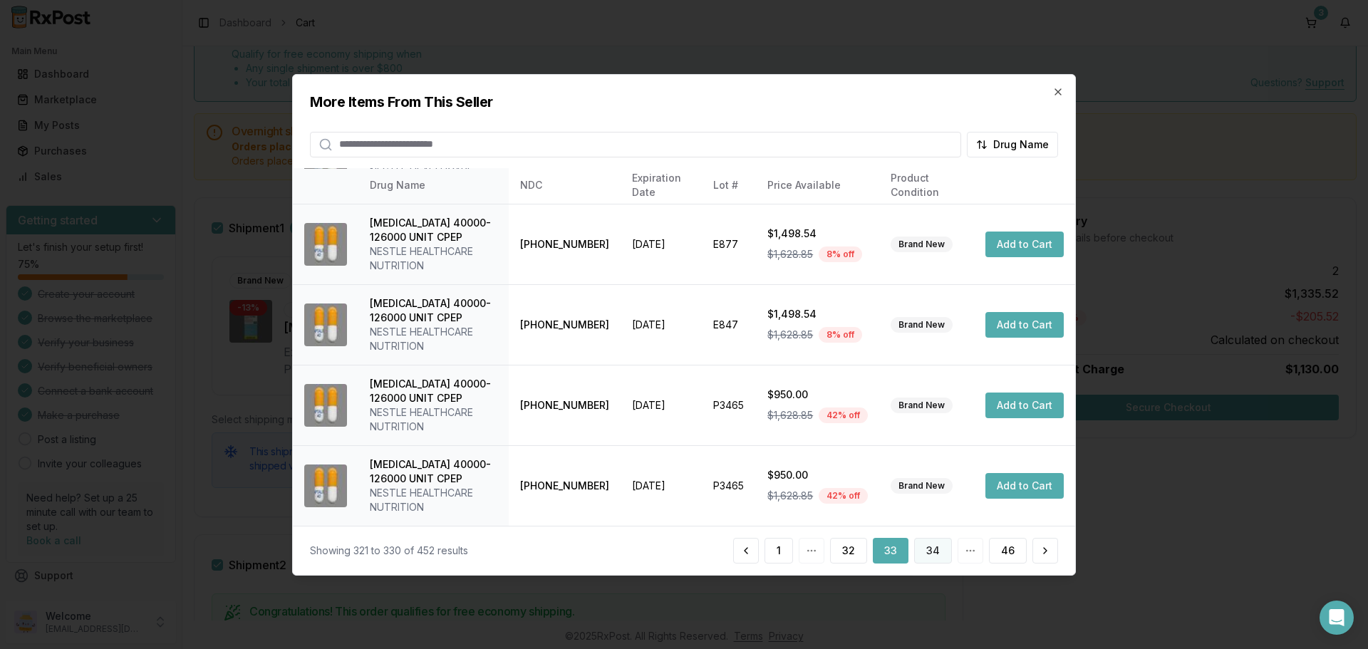
click at [940, 551] on button "34" at bounding box center [933, 551] width 38 height 26
click at [938, 554] on button "35" at bounding box center [934, 551] width 36 height 26
click at [926, 550] on button "36" at bounding box center [933, 551] width 37 height 26
click at [938, 554] on button "37" at bounding box center [933, 551] width 37 height 26
click at [939, 551] on button "38" at bounding box center [933, 551] width 37 height 26
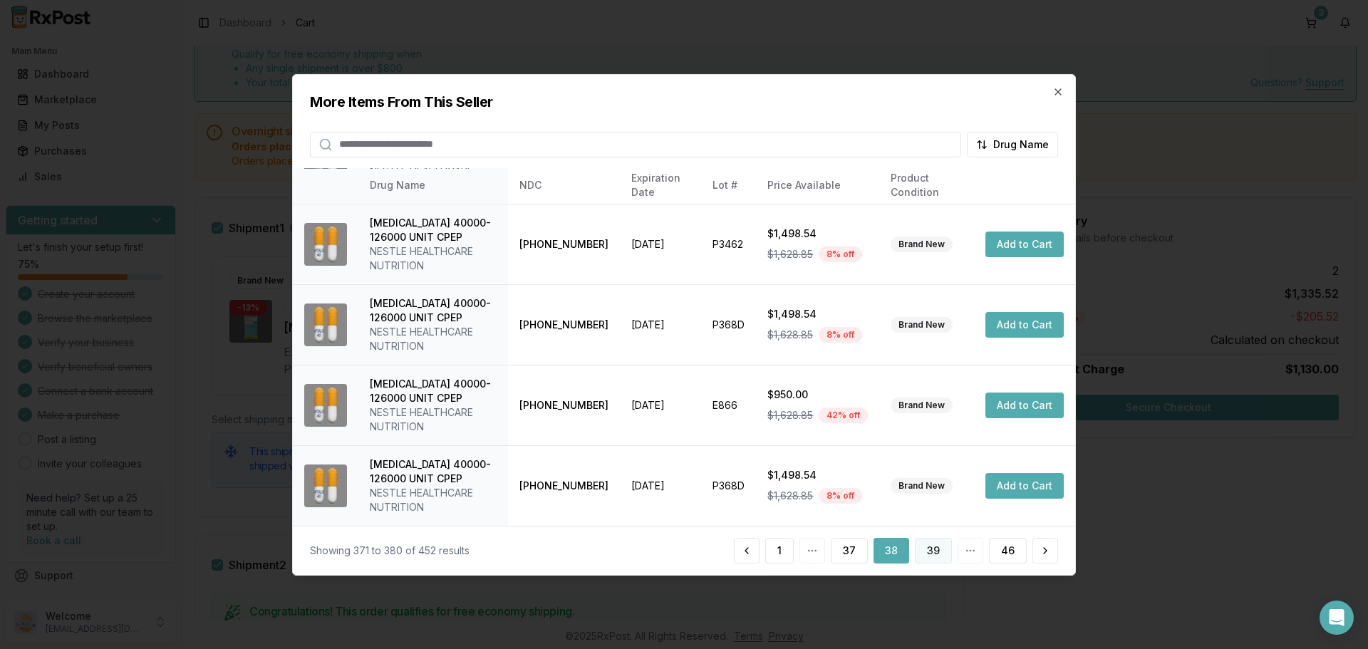
click at [926, 545] on button "39" at bounding box center [933, 551] width 37 height 26
click at [930, 544] on button "40" at bounding box center [933, 551] width 38 height 26
click at [936, 547] on button "41" at bounding box center [934, 551] width 36 height 26
click at [943, 558] on button "42" at bounding box center [933, 551] width 38 height 26
click at [945, 559] on button "43" at bounding box center [933, 551] width 38 height 26
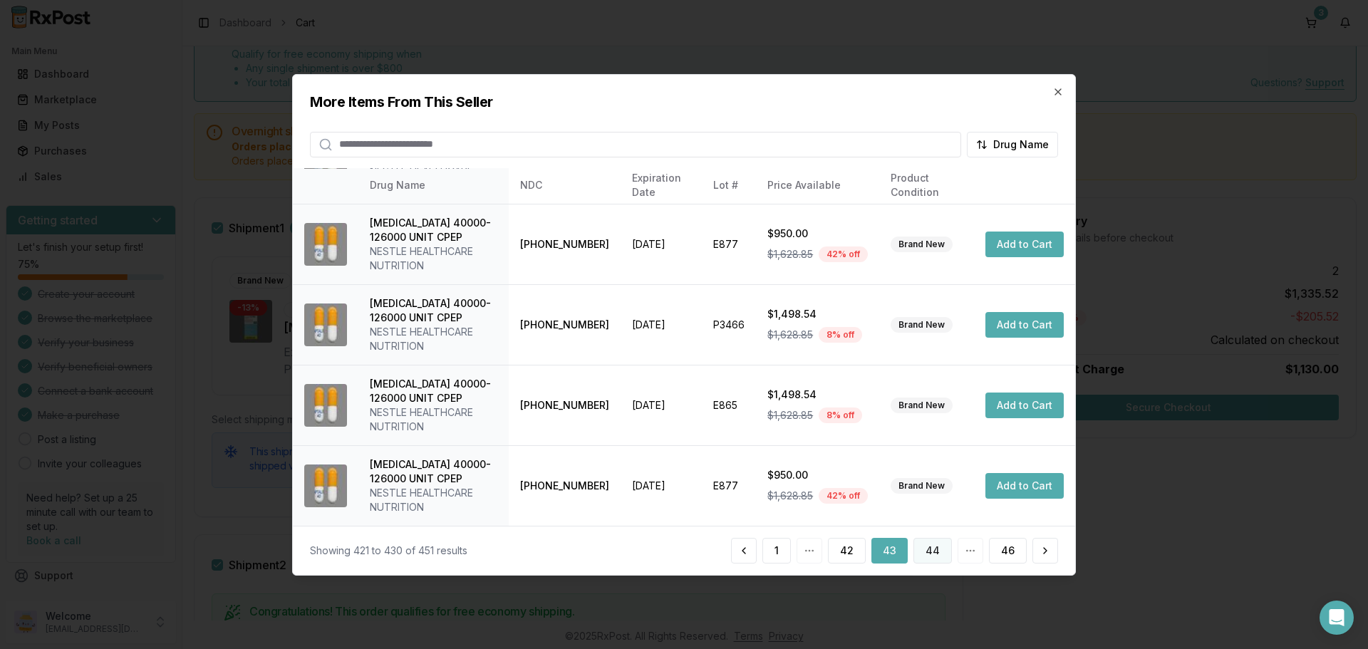
click at [928, 551] on button "44" at bounding box center [932, 551] width 38 height 26
click at [967, 552] on button "45" at bounding box center [964, 551] width 37 height 26
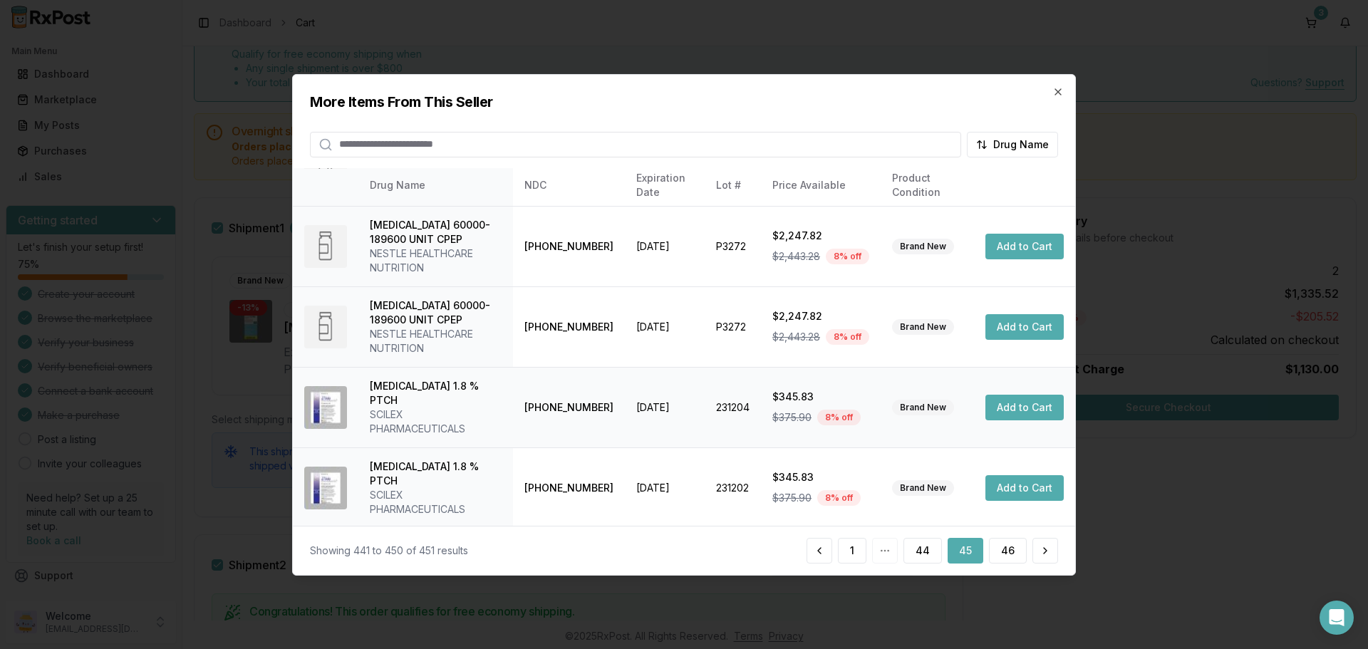
scroll to position [439, 0]
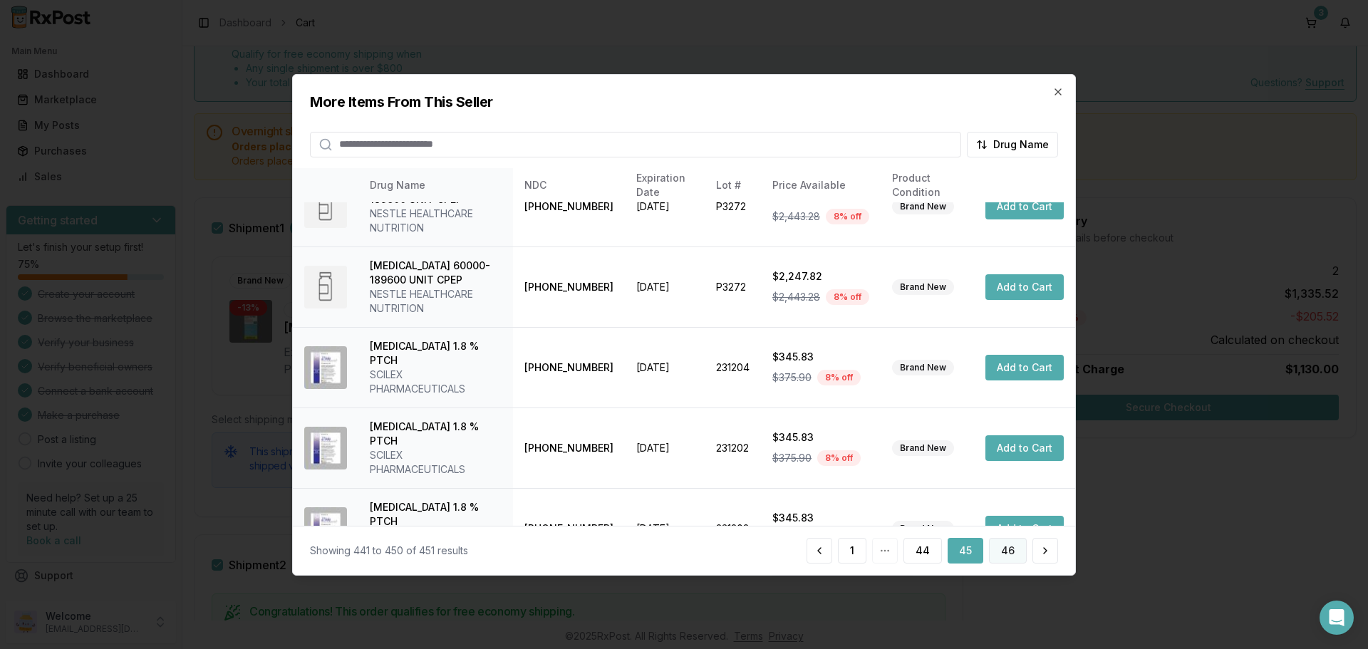
click at [1009, 549] on button "46" at bounding box center [1008, 551] width 38 height 26
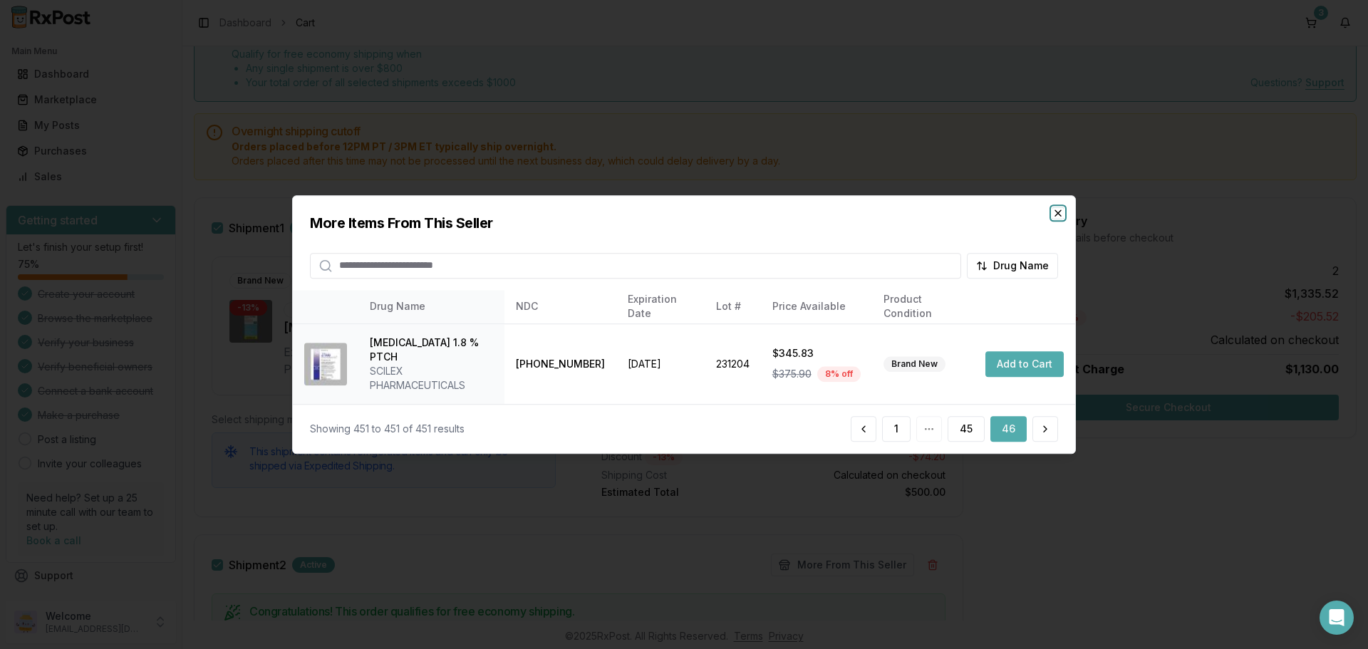
click at [1057, 219] on icon "button" at bounding box center [1057, 212] width 11 height 11
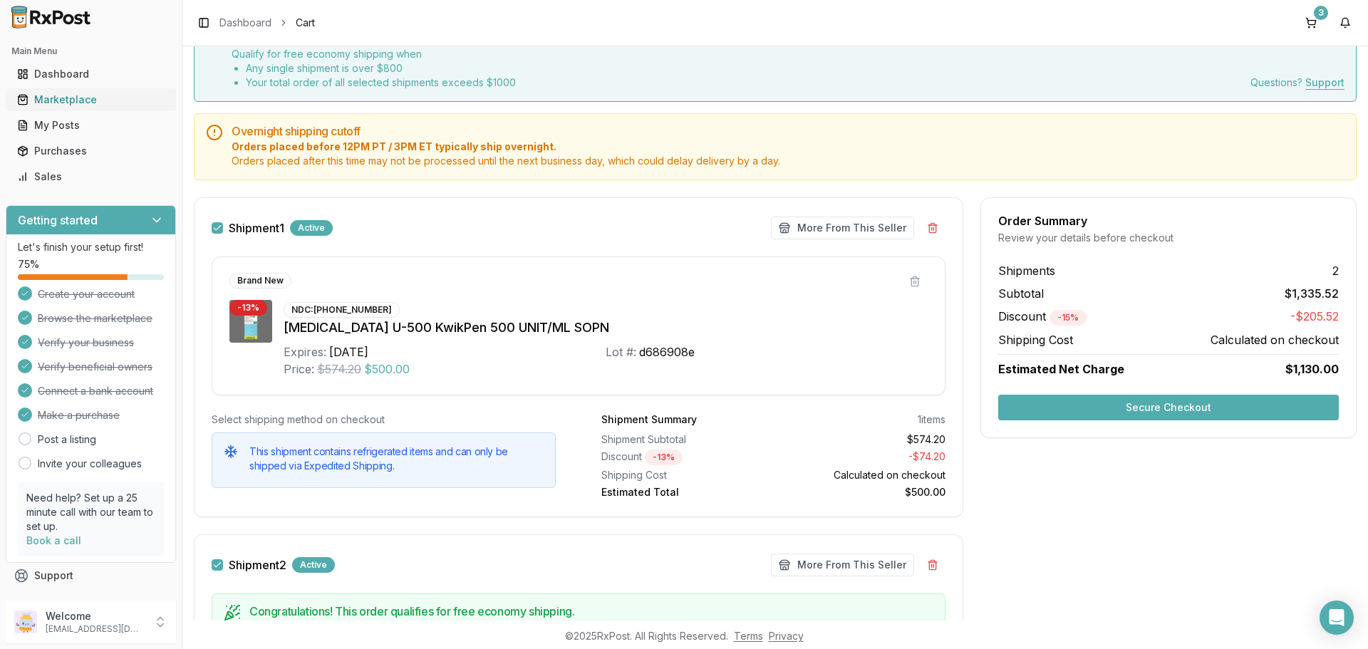
click at [74, 98] on div "Marketplace" at bounding box center [90, 100] width 147 height 14
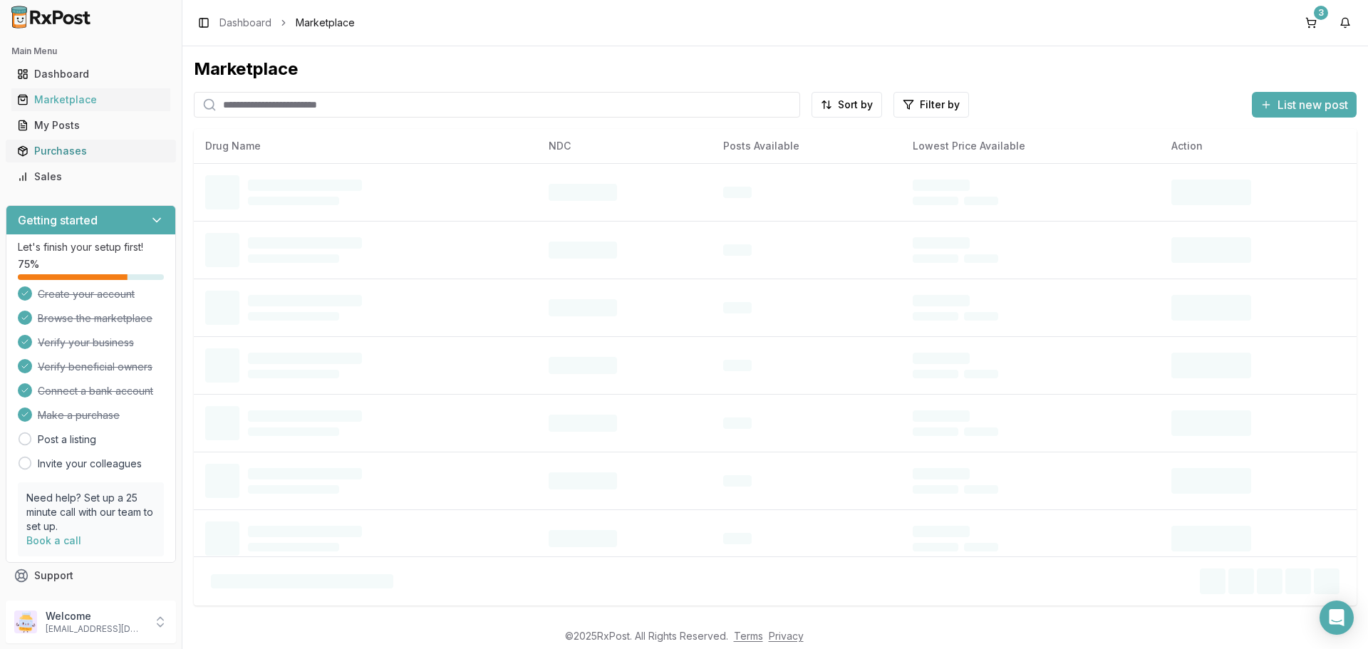
click at [82, 151] on div "Purchases" at bounding box center [90, 151] width 147 height 14
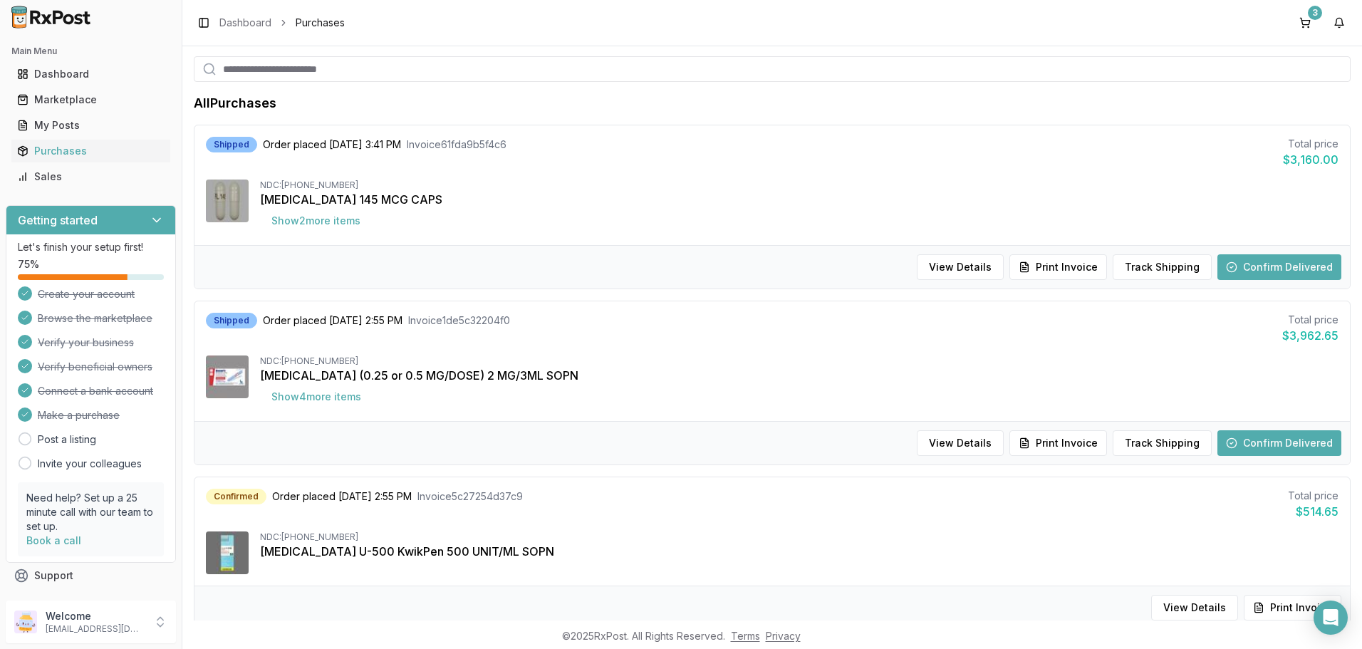
scroll to position [214, 0]
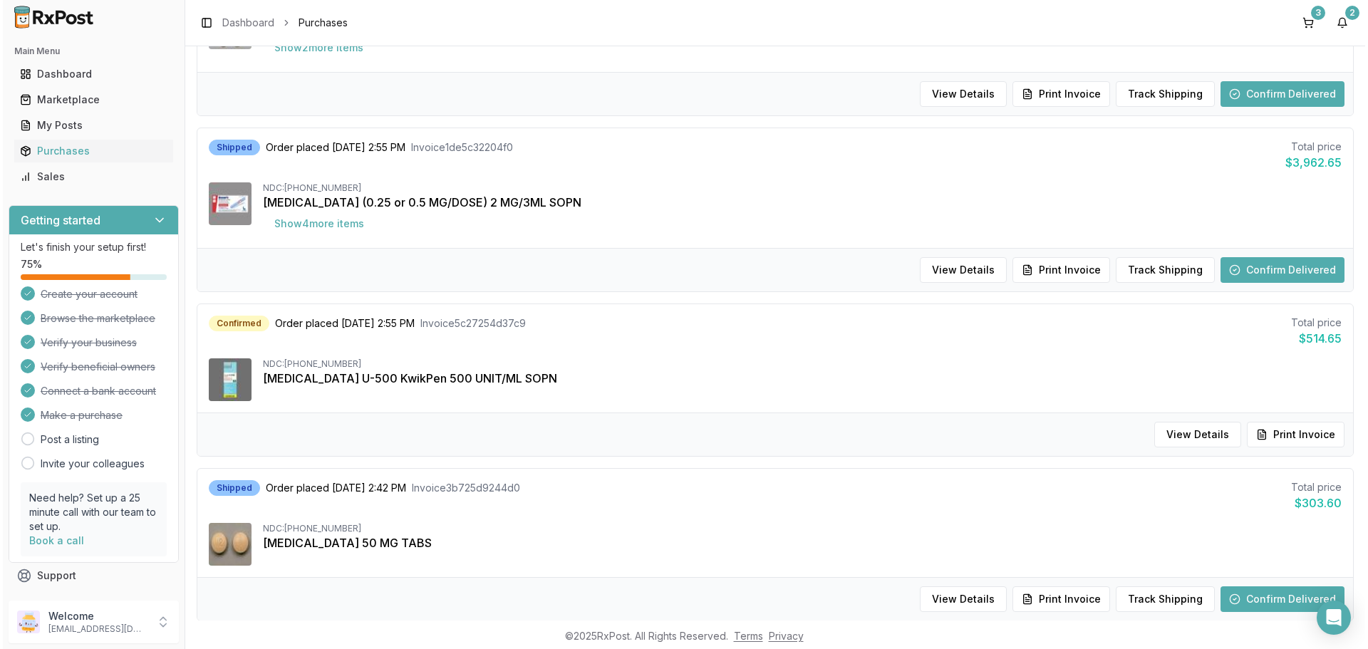
scroll to position [285, 0]
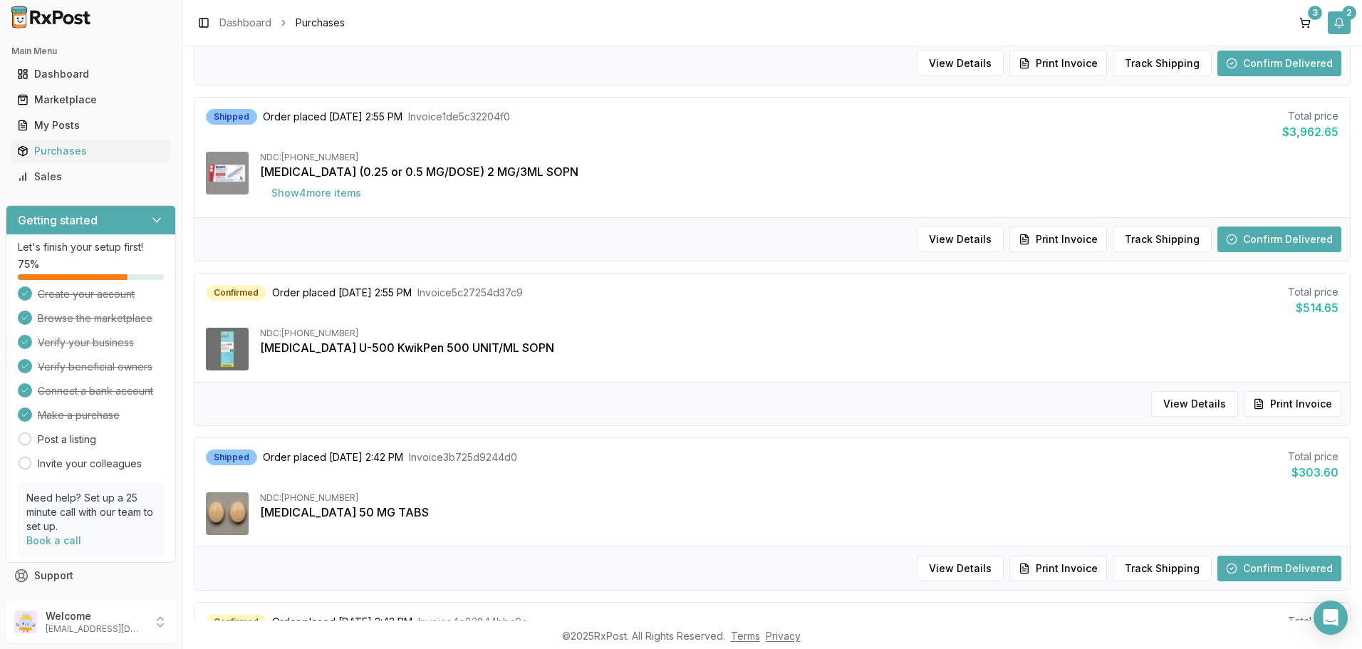
click at [1349, 24] on button "2" at bounding box center [1339, 22] width 23 height 23
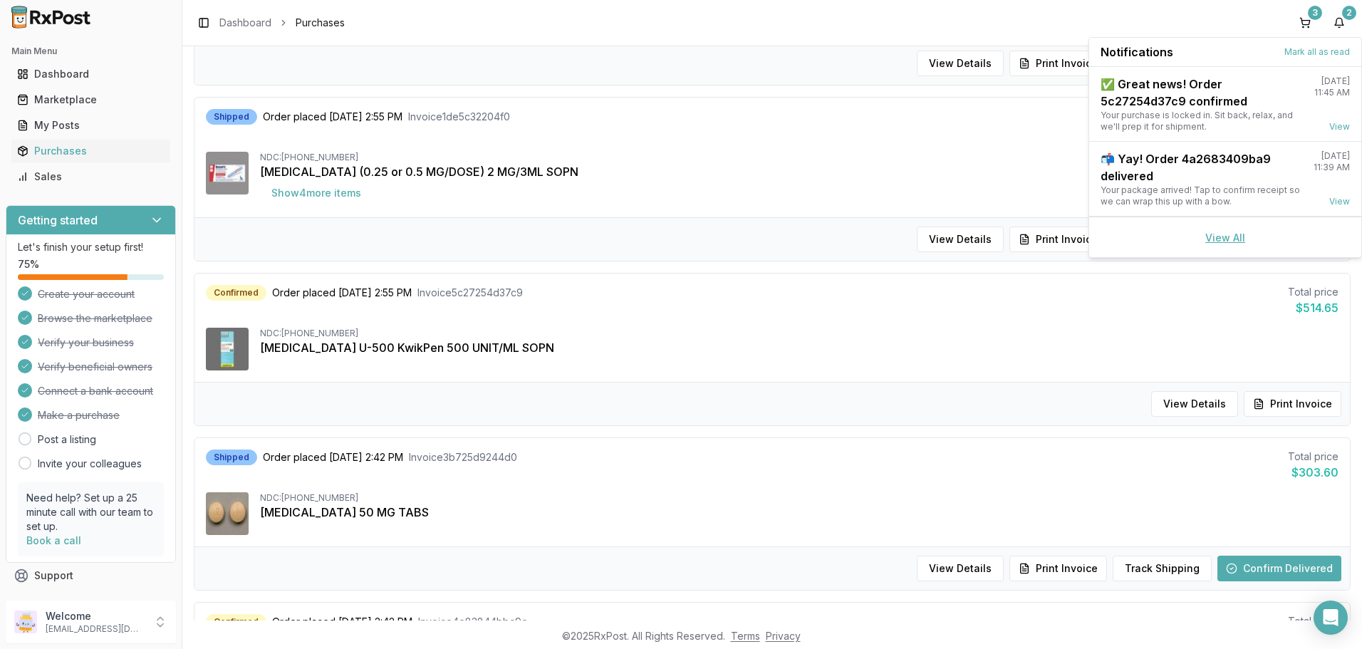
click at [1227, 236] on link "View All" at bounding box center [1226, 238] width 40 height 12
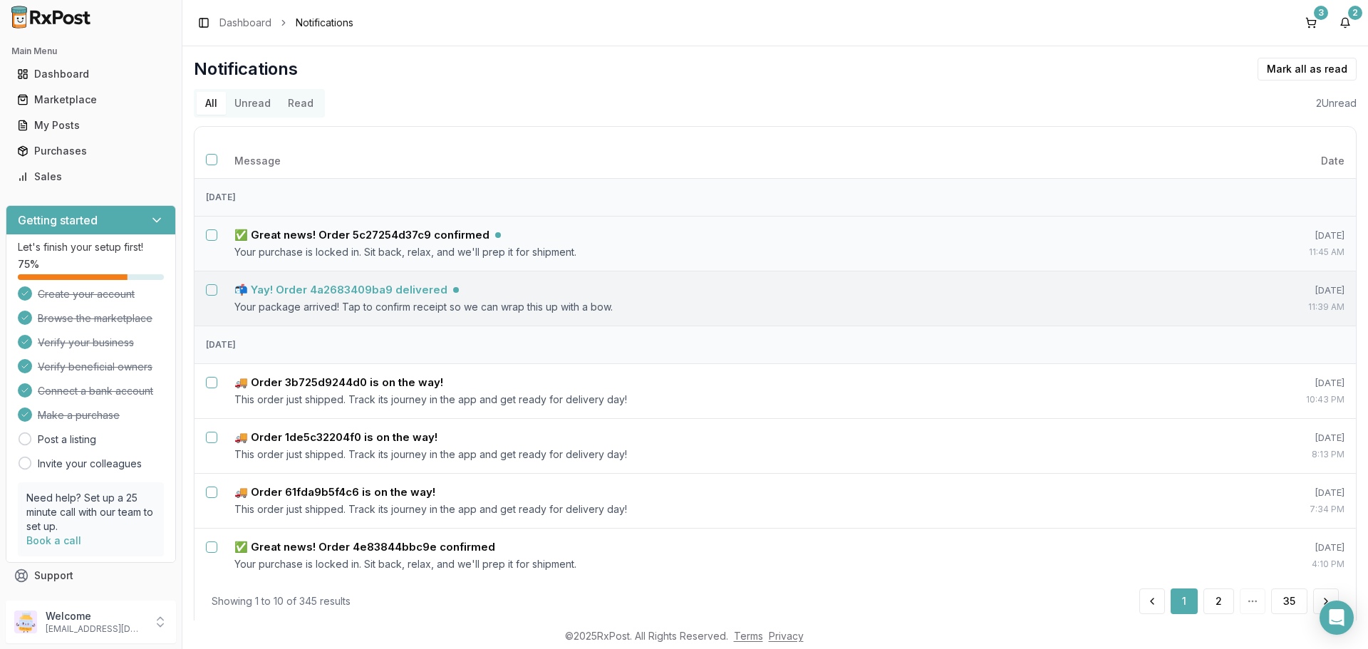
click at [368, 291] on h5 "📬 Yay! Order 4a2683409ba9 delivered" at bounding box center [340, 290] width 213 height 14
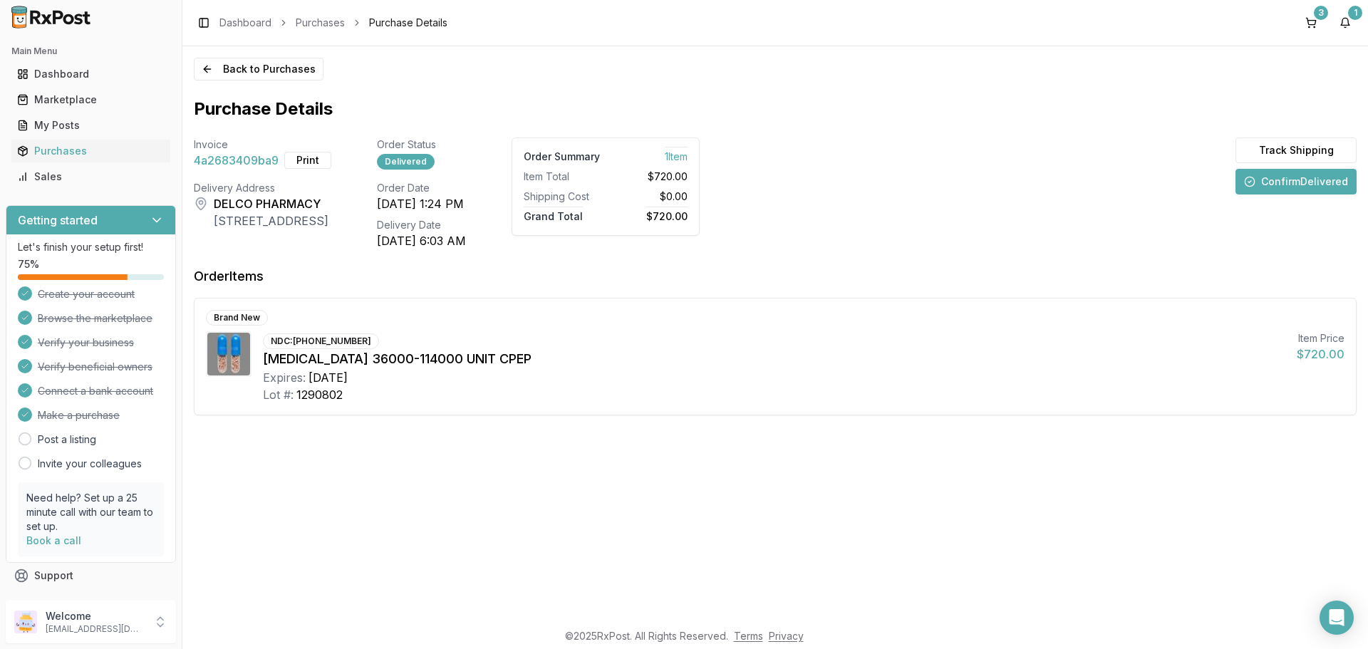
click at [1284, 186] on button "Confirm Delivered" at bounding box center [1295, 182] width 121 height 26
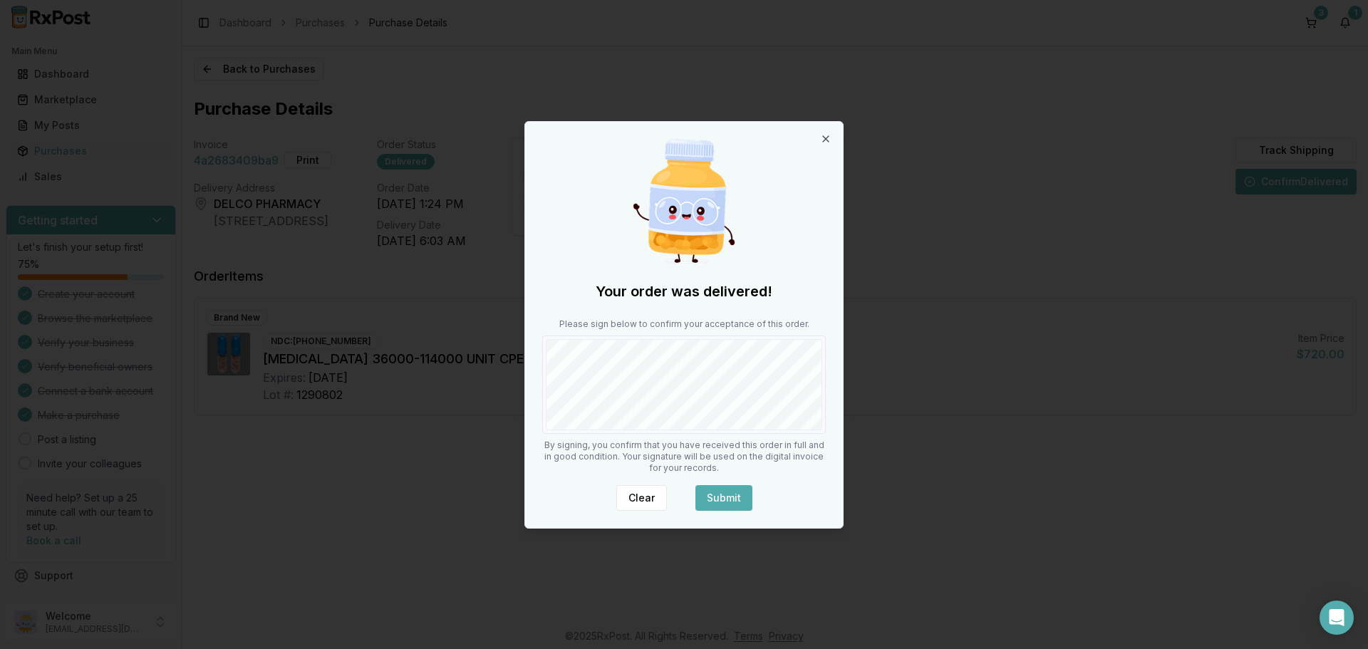
click at [714, 497] on button "Submit" at bounding box center [723, 498] width 57 height 26
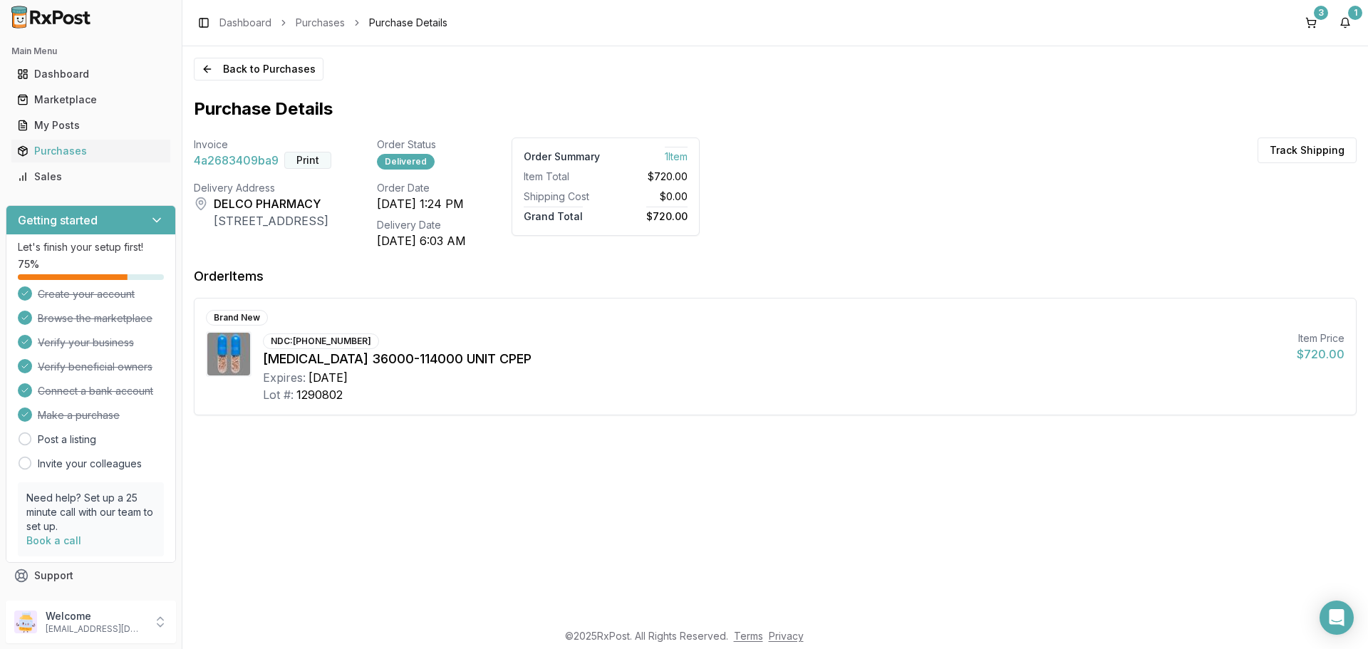
click at [304, 160] on button "Print" at bounding box center [307, 160] width 47 height 17
click at [1341, 26] on button "1" at bounding box center [1345, 22] width 23 height 23
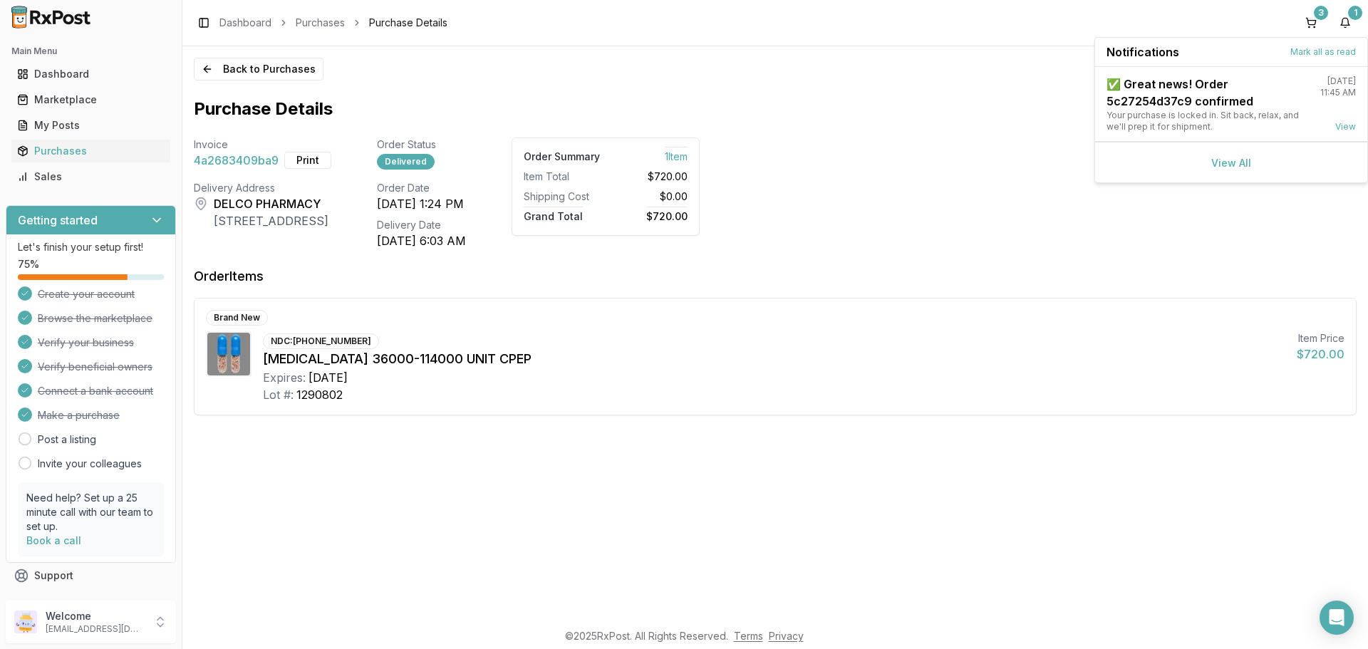
click at [1237, 152] on div "View All" at bounding box center [1231, 162] width 272 height 41
click at [1229, 165] on link "View All" at bounding box center [1231, 163] width 40 height 12
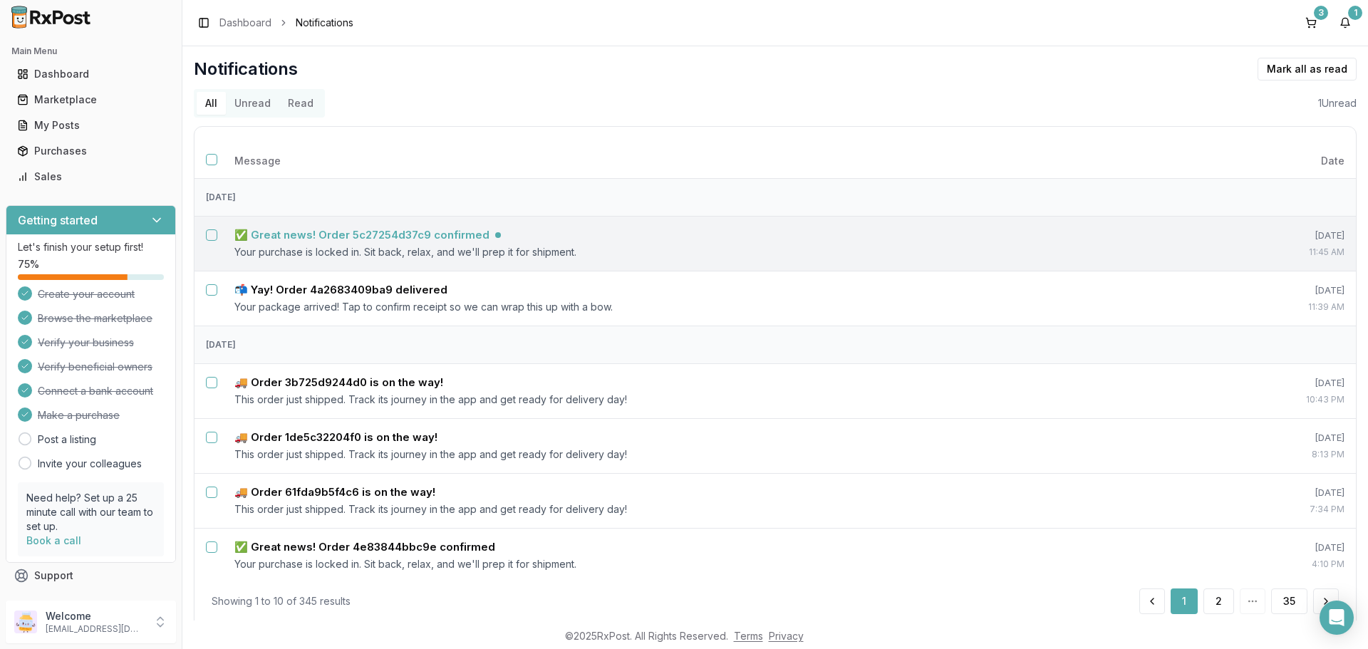
click at [401, 229] on h5 "✅ Great news! Order 5c27254d37c9 confirmed" at bounding box center [361, 235] width 255 height 14
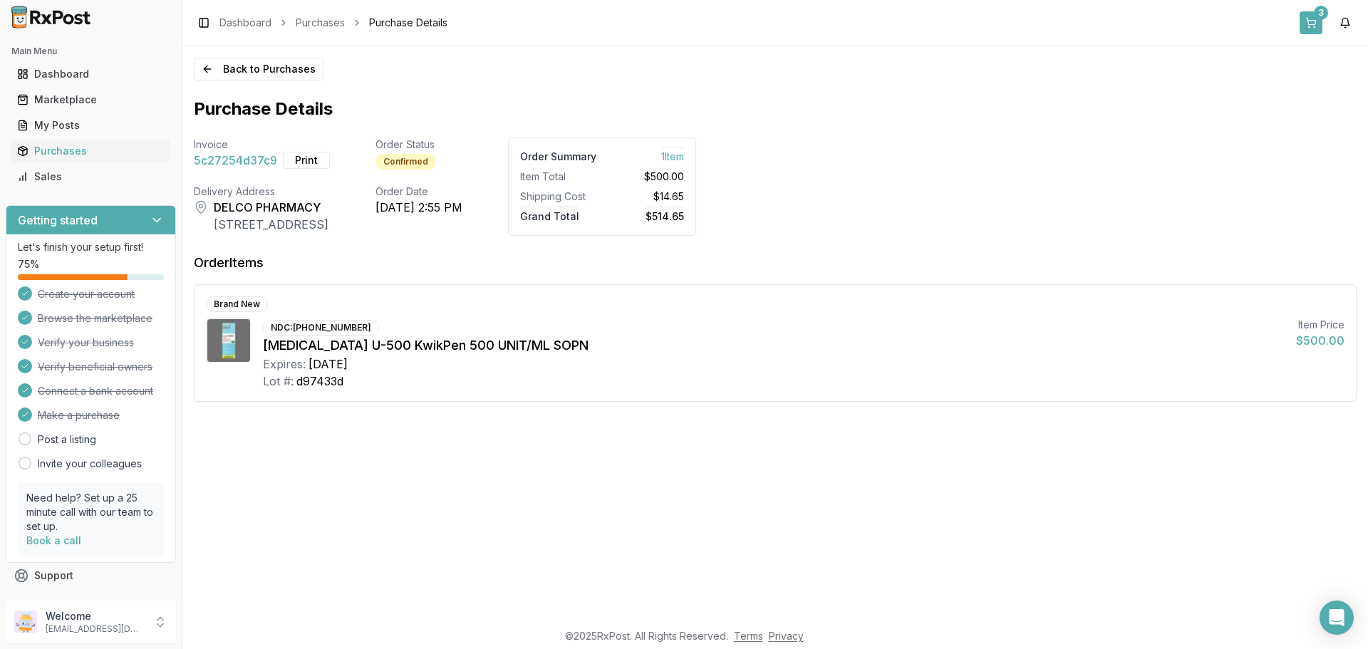
click at [1305, 21] on button "3" at bounding box center [1311, 22] width 23 height 23
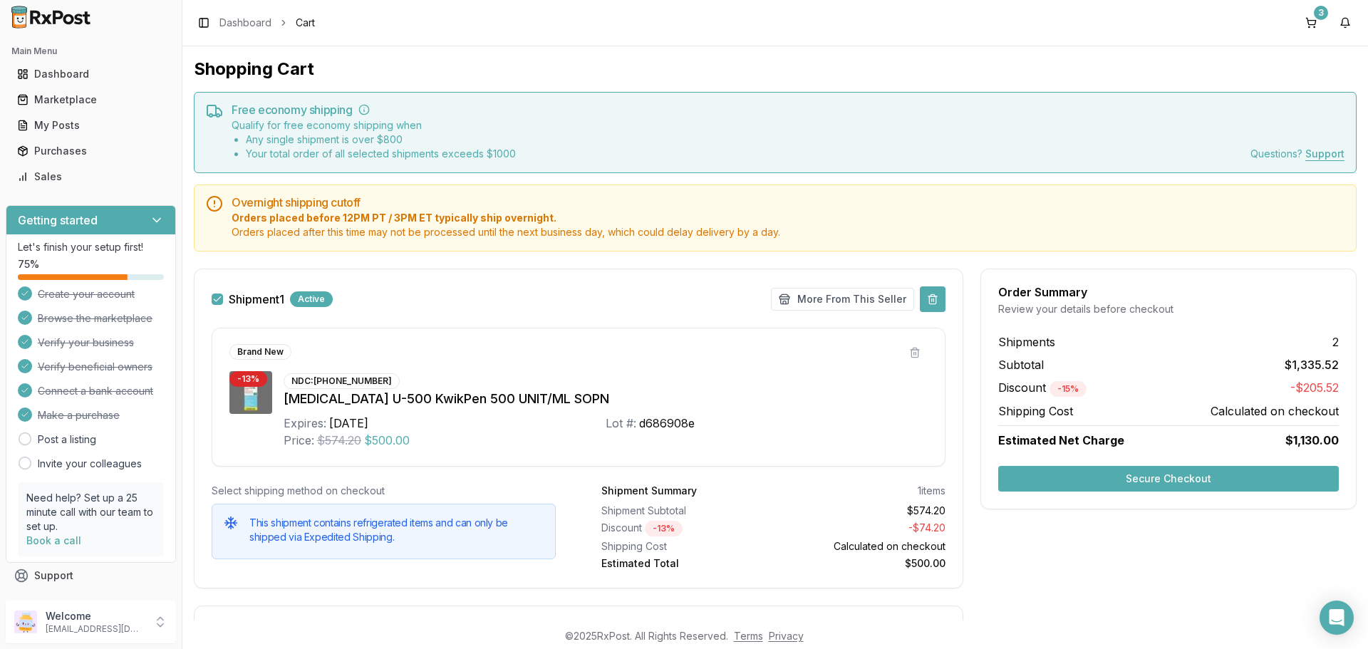
click at [935, 296] on button at bounding box center [933, 299] width 26 height 26
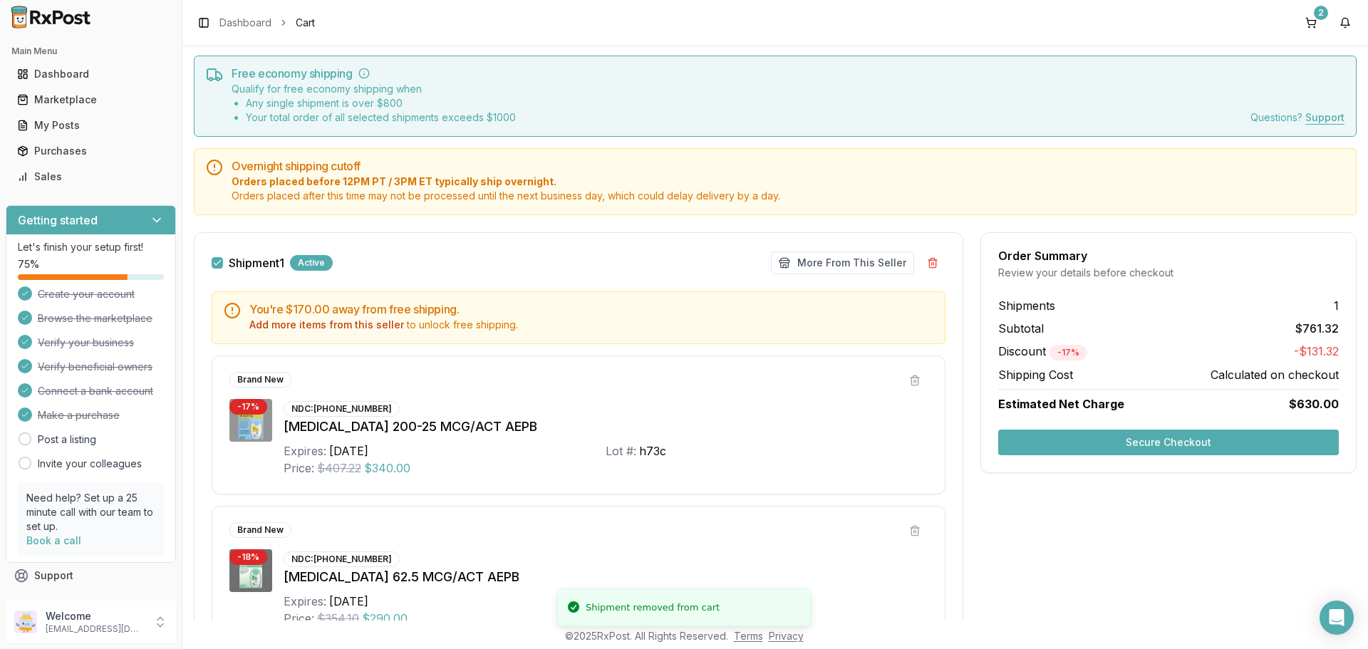
scroll to position [142, 0]
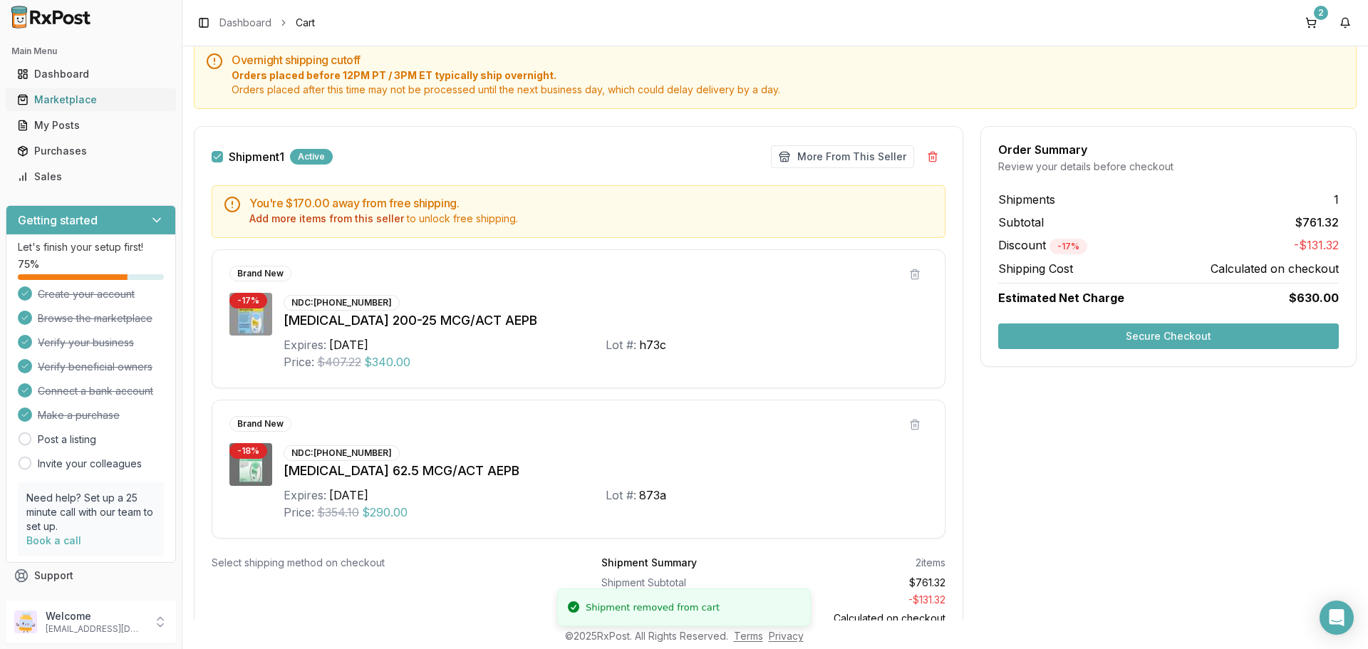
click at [79, 101] on div "Marketplace" at bounding box center [90, 100] width 147 height 14
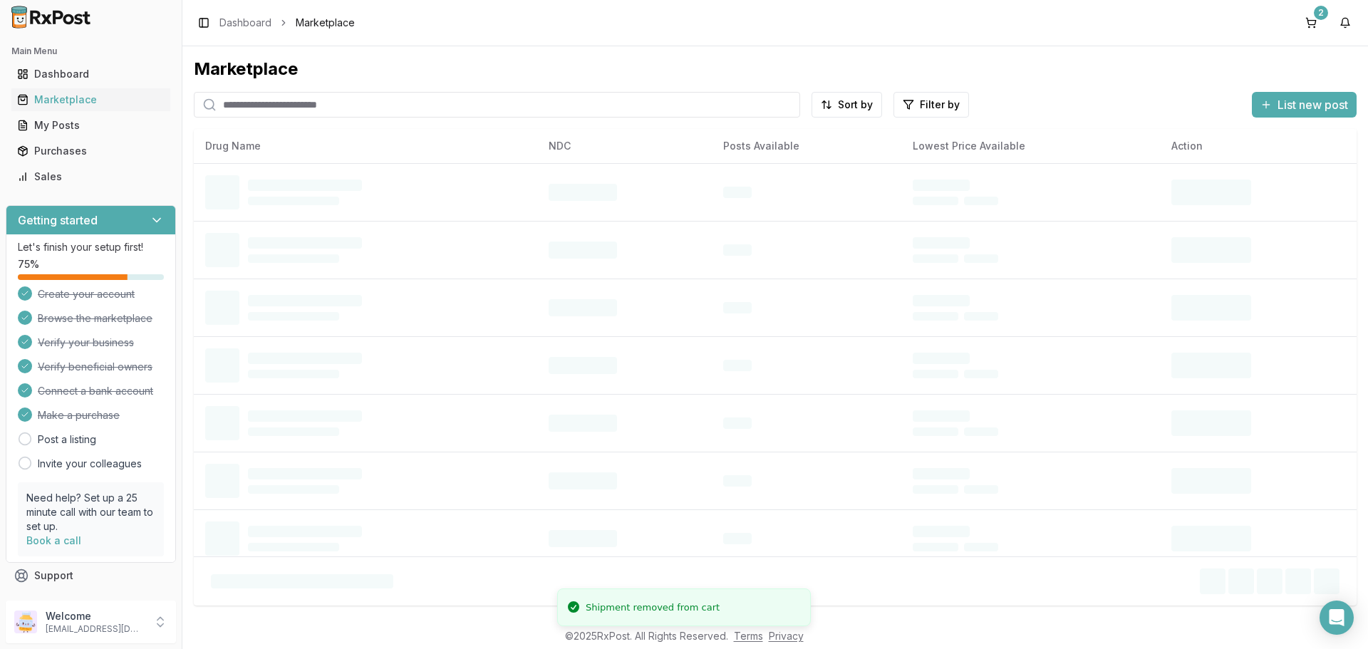
click at [370, 103] on input "search" at bounding box center [497, 105] width 606 height 26
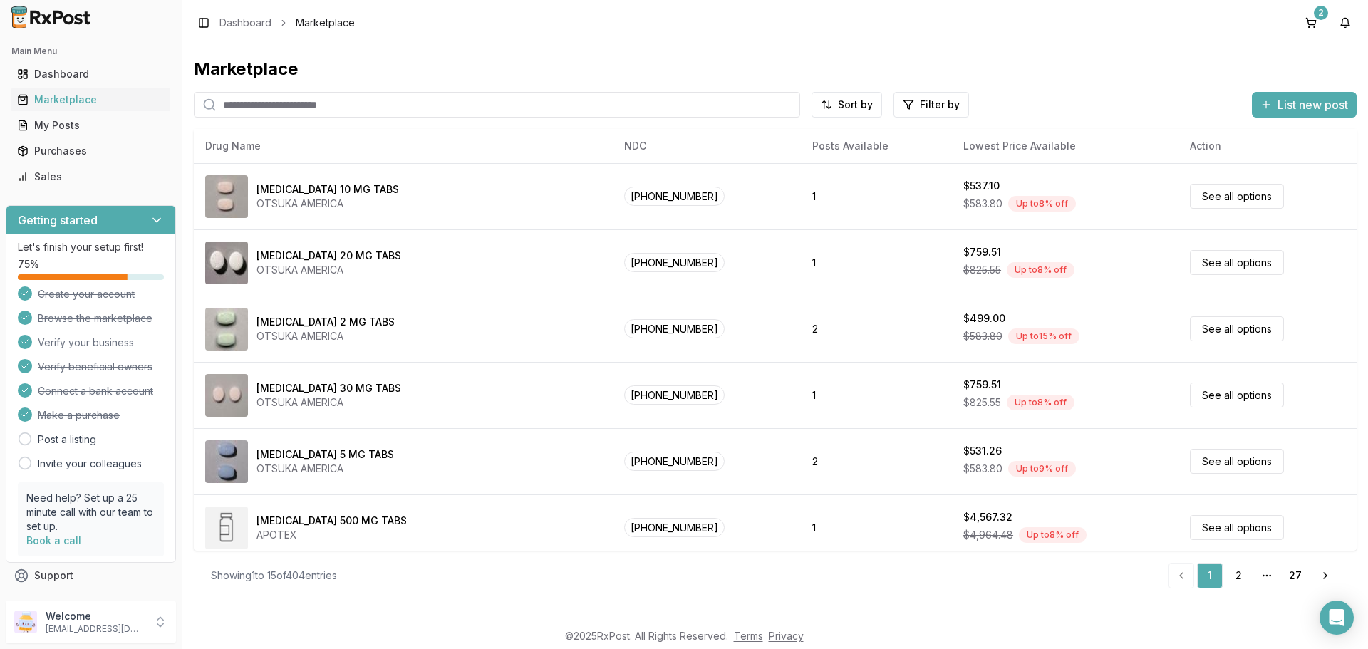
click at [370, 103] on input "search" at bounding box center [497, 105] width 606 height 26
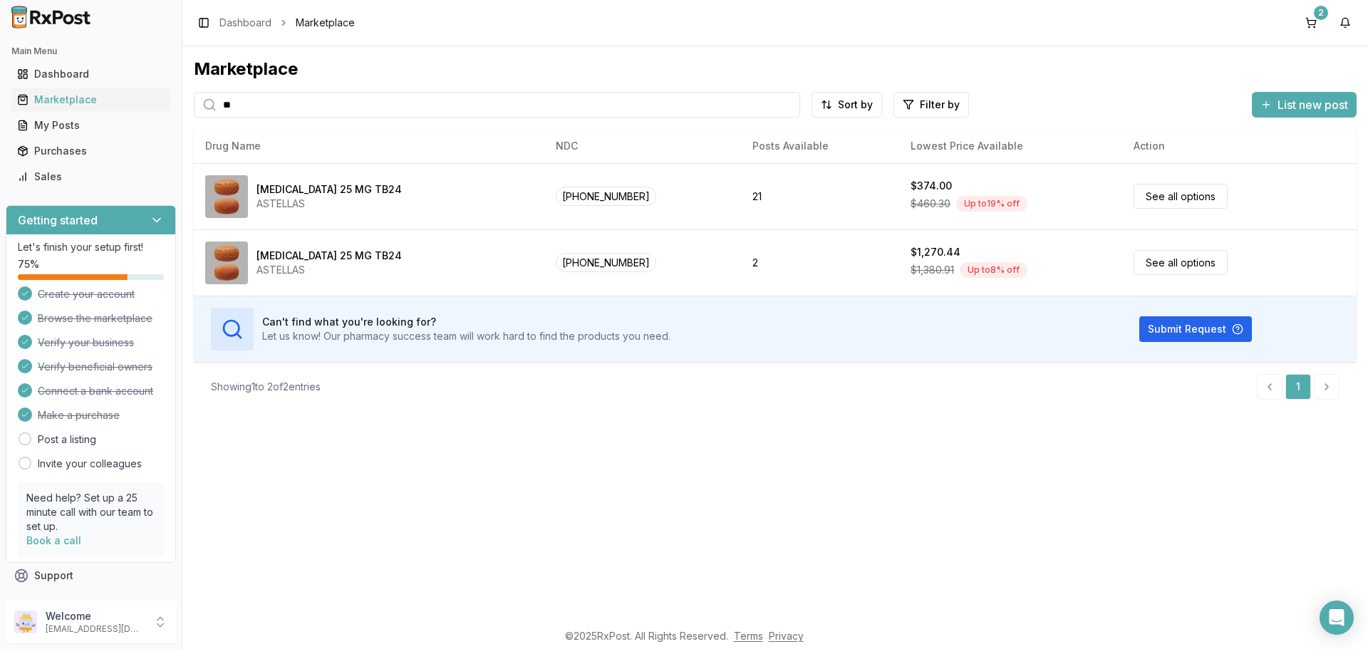
type input "*"
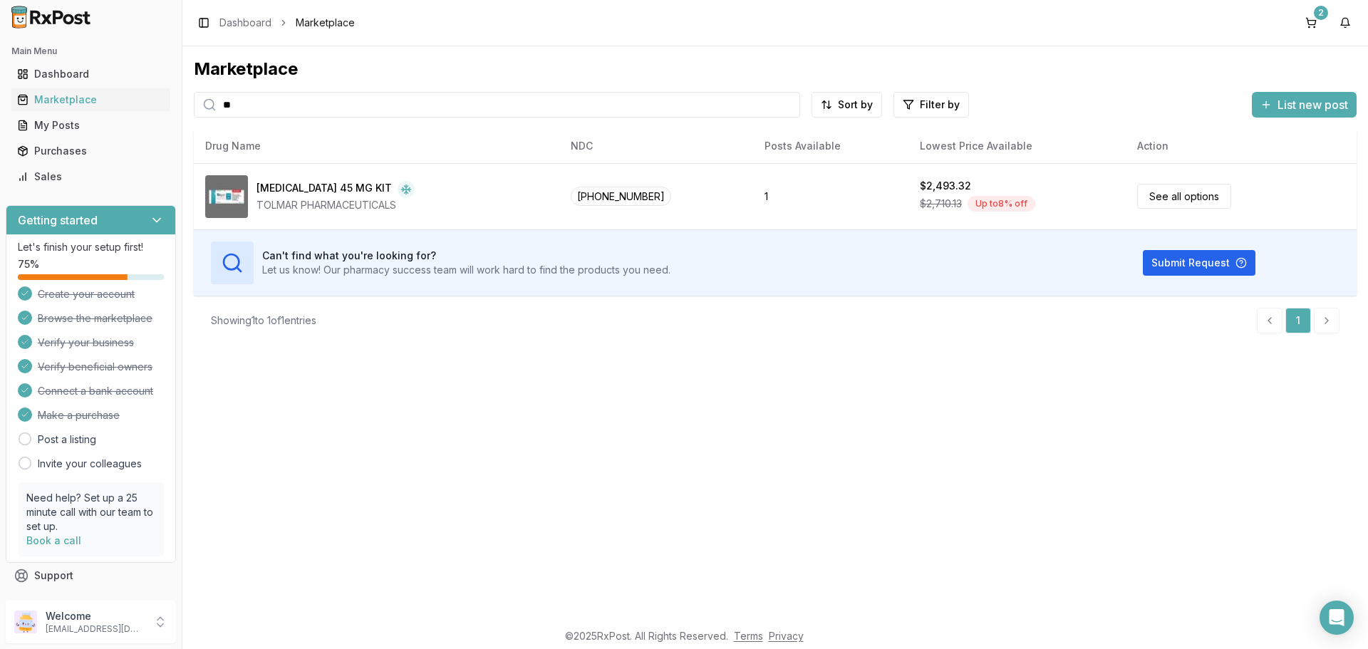
type input "*"
drag, startPoint x: 279, startPoint y: 105, endPoint x: 120, endPoint y: 129, distance: 161.3
click at [120, 128] on div "Main Menu Dashboard Marketplace My Posts Purchases Sales Getting started Let's …" at bounding box center [684, 324] width 1368 height 649
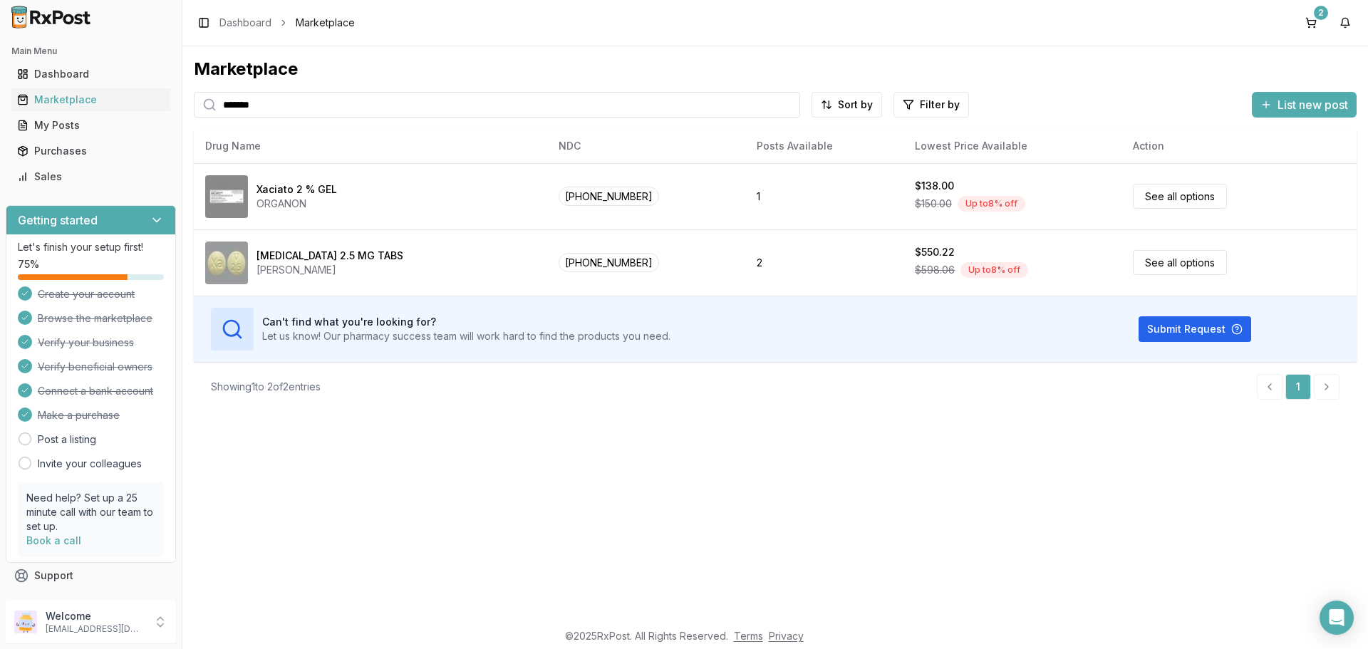
type input "*******"
